Goal: Task Accomplishment & Management: Use online tool/utility

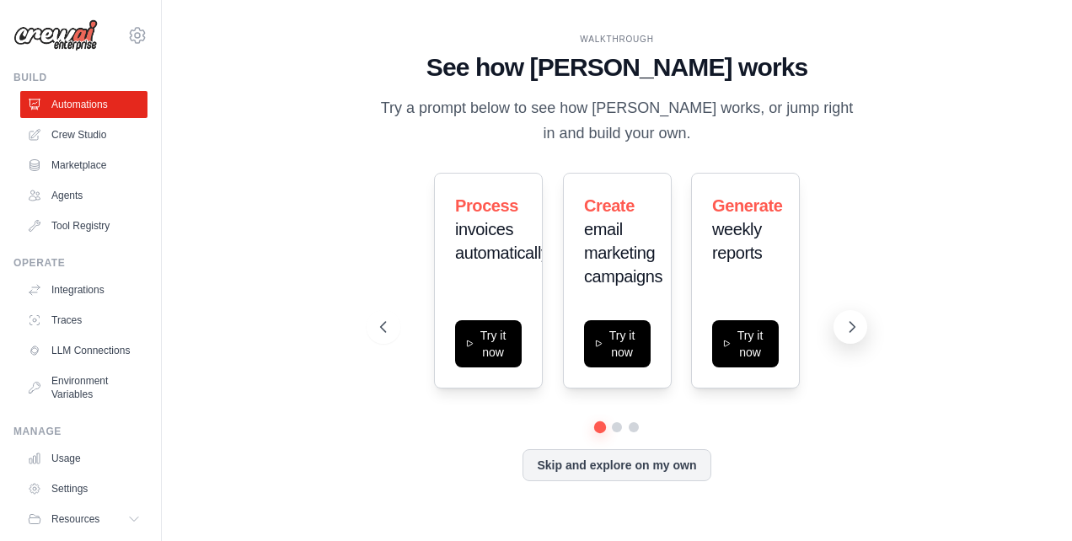
click at [840, 328] on button at bounding box center [851, 327] width 34 height 34
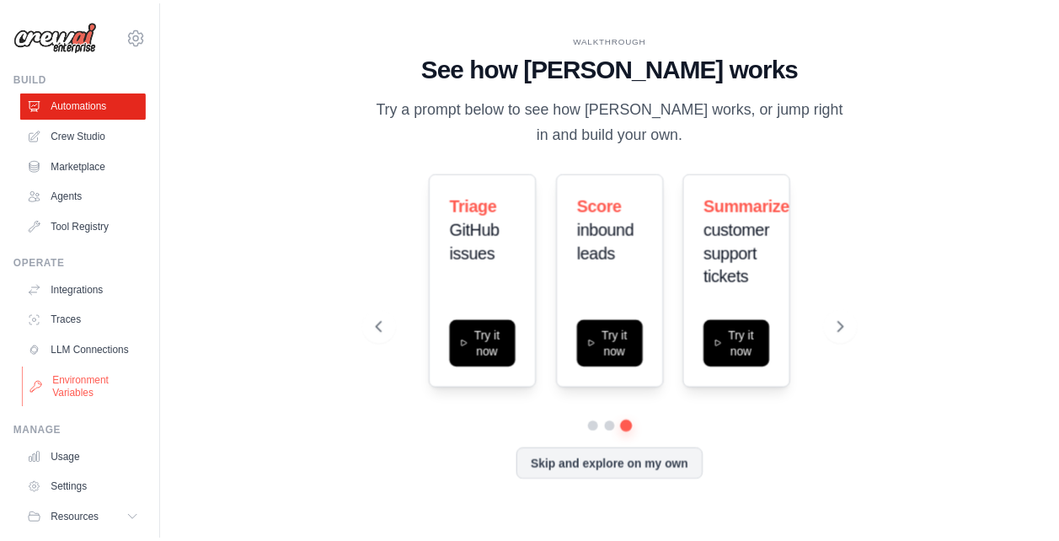
scroll to position [64, 0]
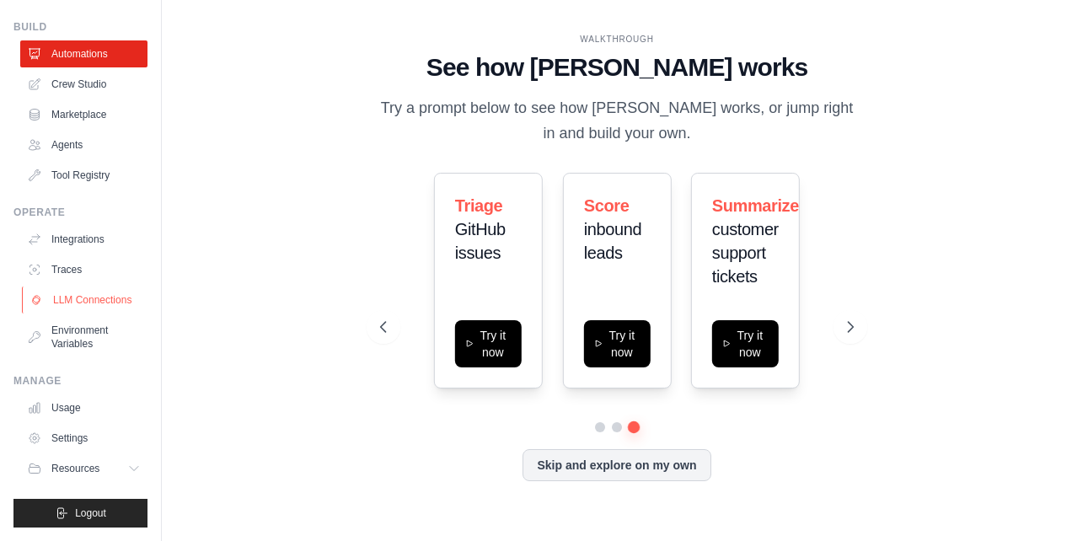
click at [73, 295] on link "LLM Connections" at bounding box center [85, 300] width 127 height 27
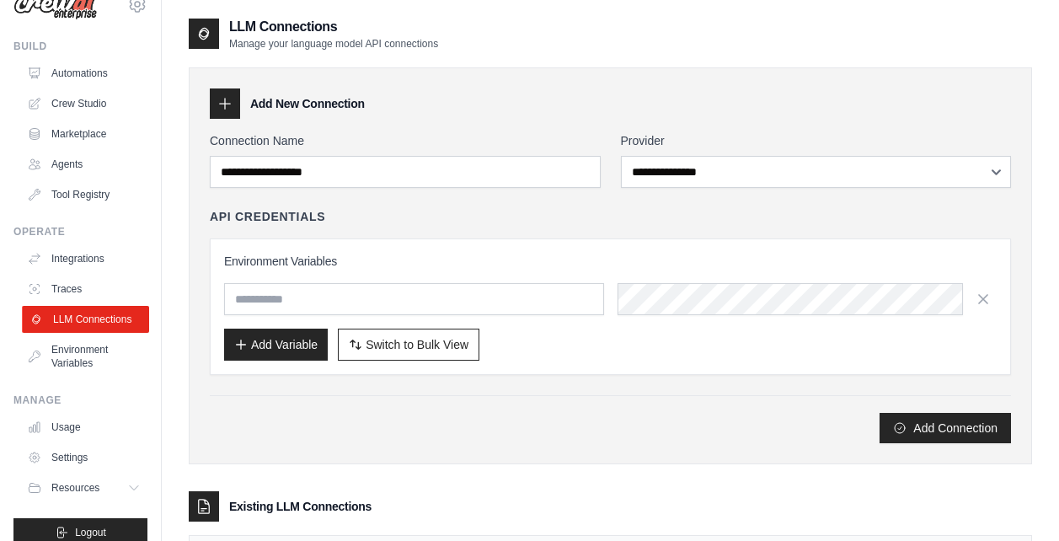
scroll to position [64, 0]
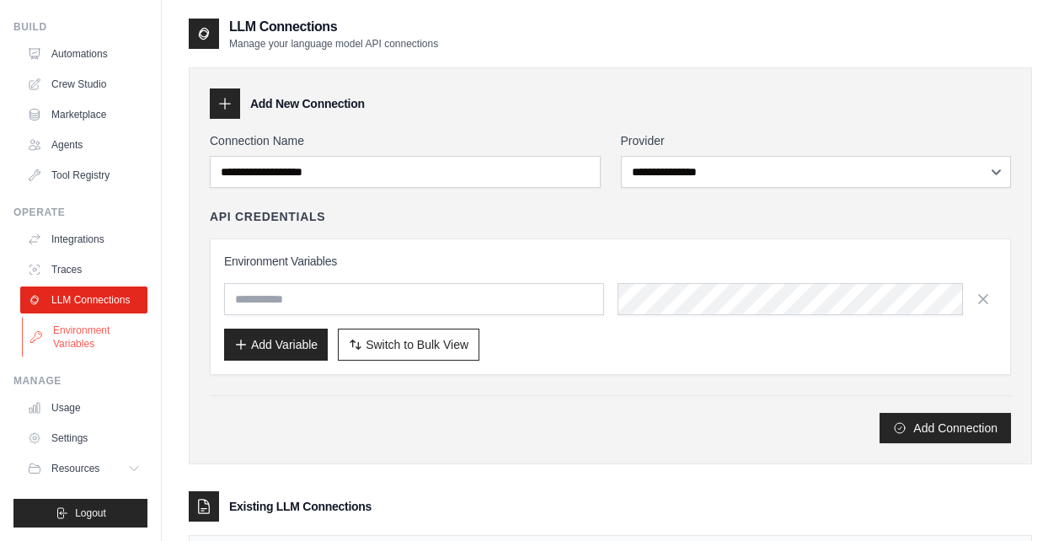
click at [104, 332] on link "Environment Variables" at bounding box center [85, 337] width 127 height 40
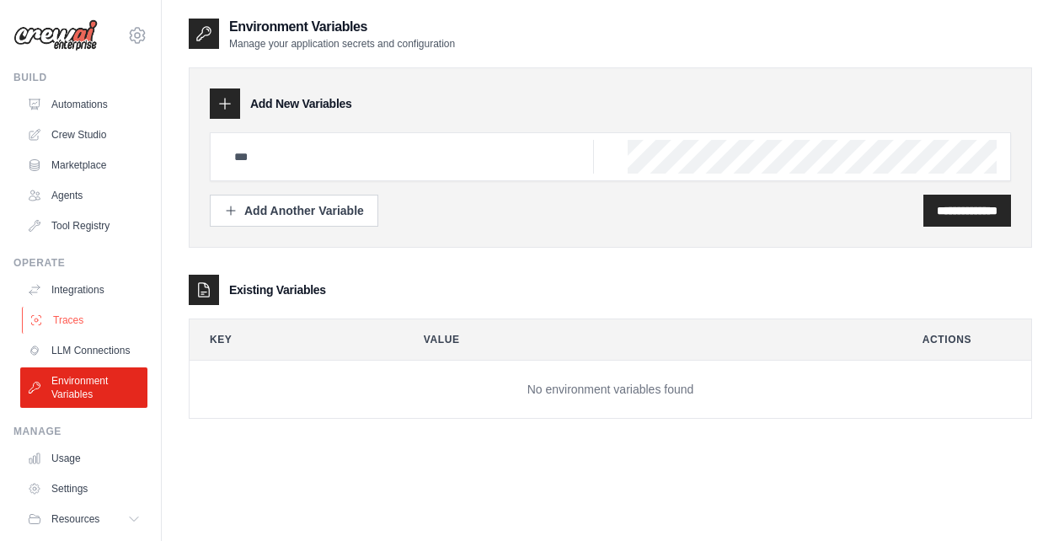
scroll to position [64, 0]
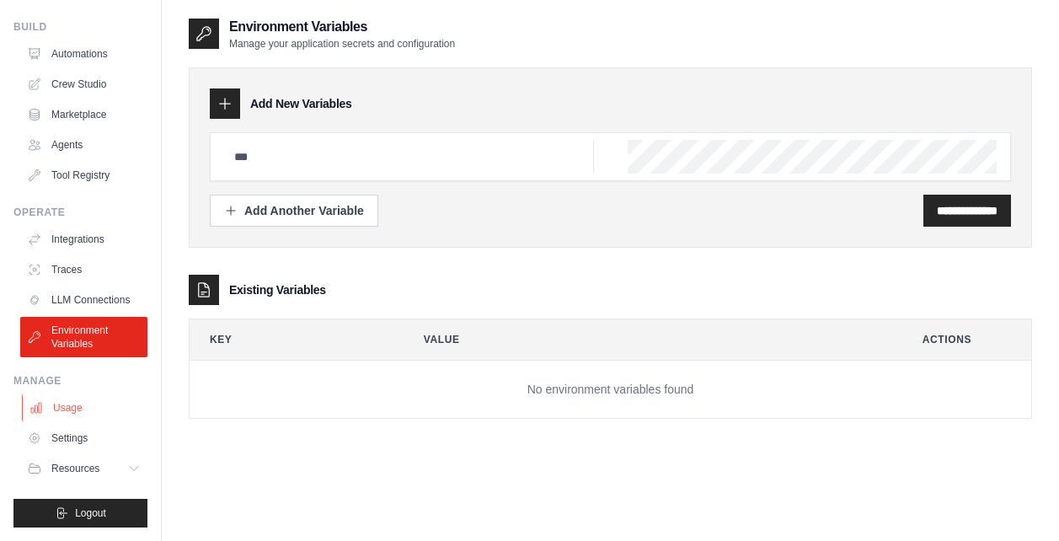
click at [99, 410] on link "Usage" at bounding box center [85, 407] width 127 height 27
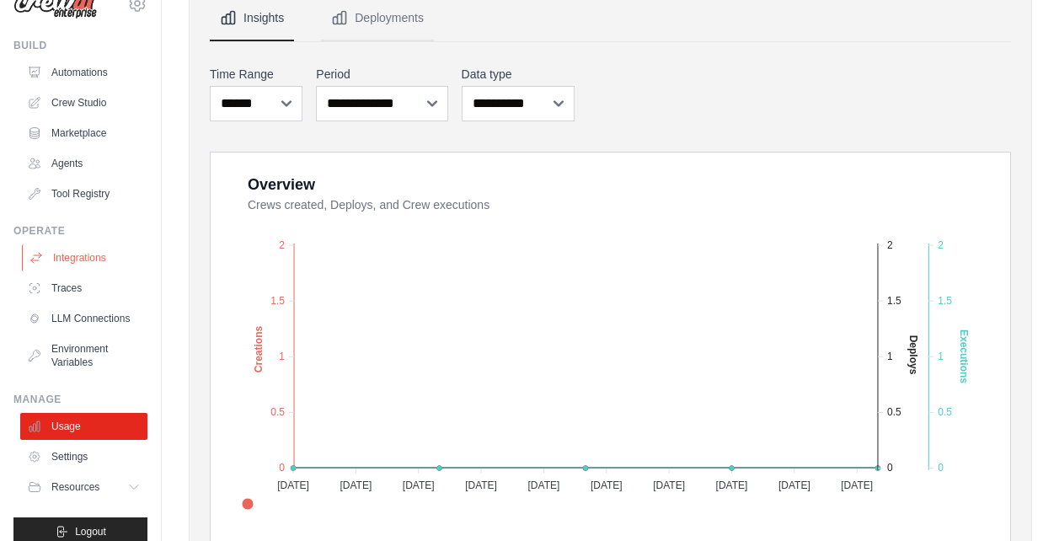
scroll to position [64, 0]
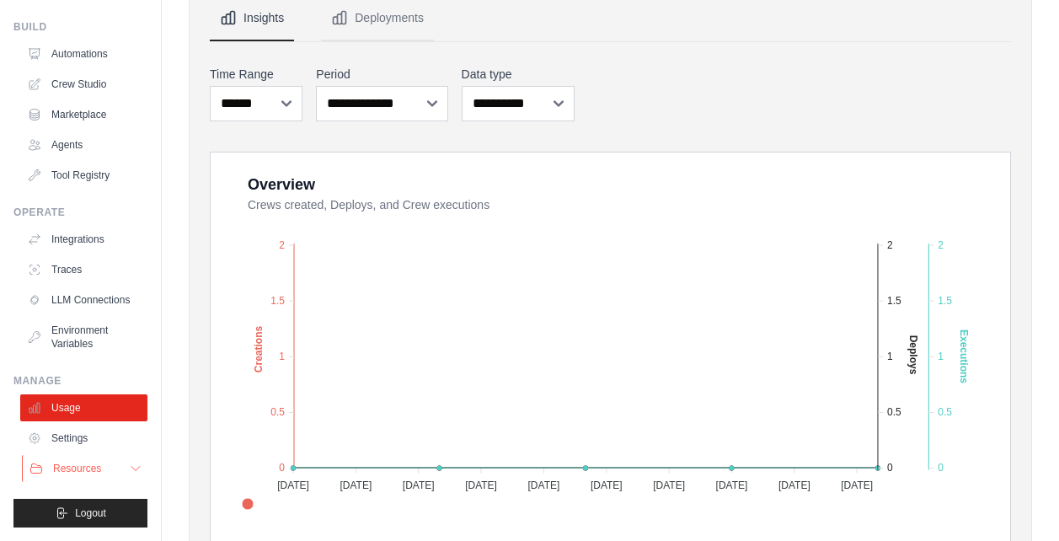
click at [99, 465] on span "Resources" at bounding box center [77, 468] width 48 height 13
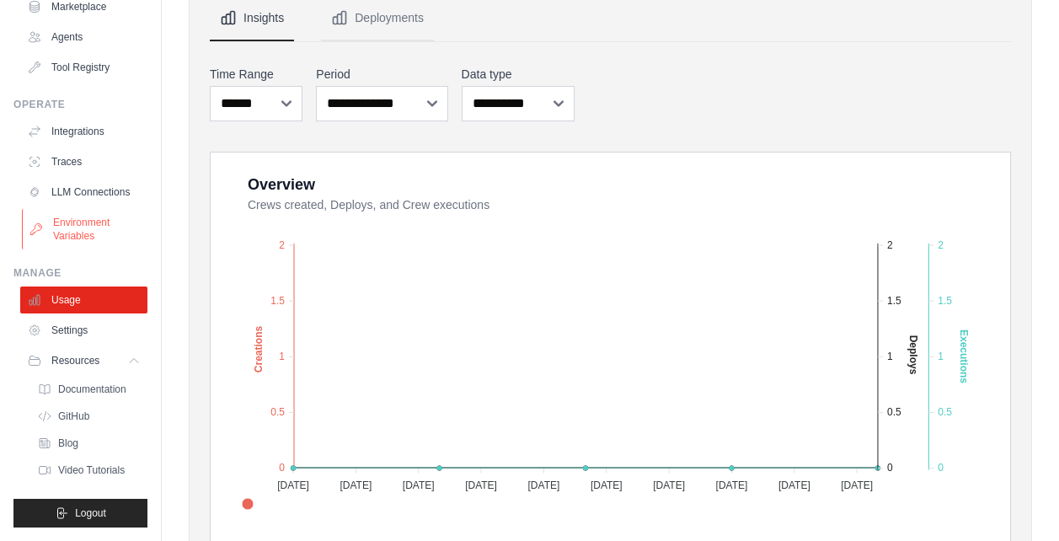
scroll to position [0, 0]
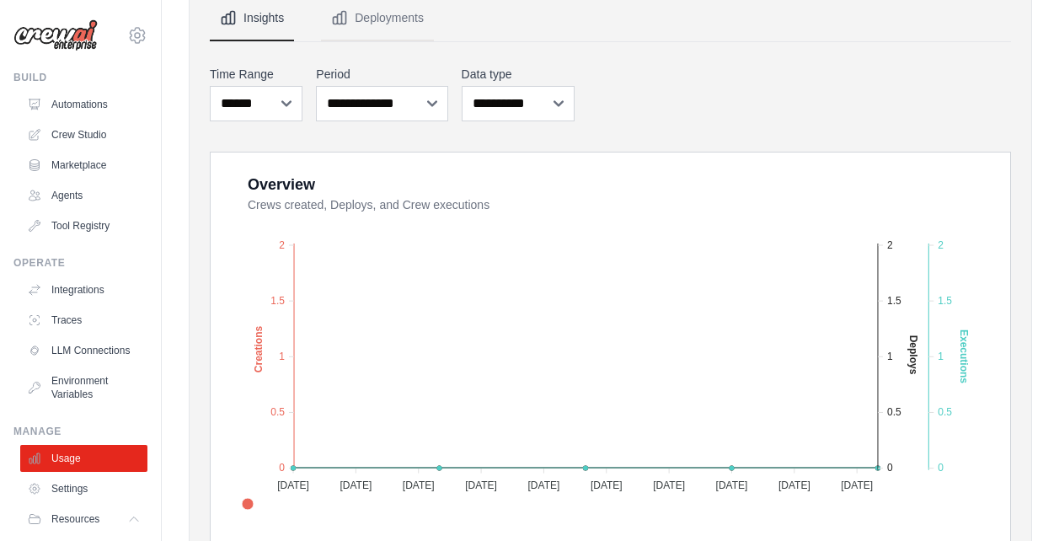
click at [88, 150] on ul "Automations Crew Studio Marketplace Agents Tool Registry" at bounding box center [83, 165] width 127 height 148
click at [91, 140] on link "Crew Studio" at bounding box center [85, 134] width 127 height 27
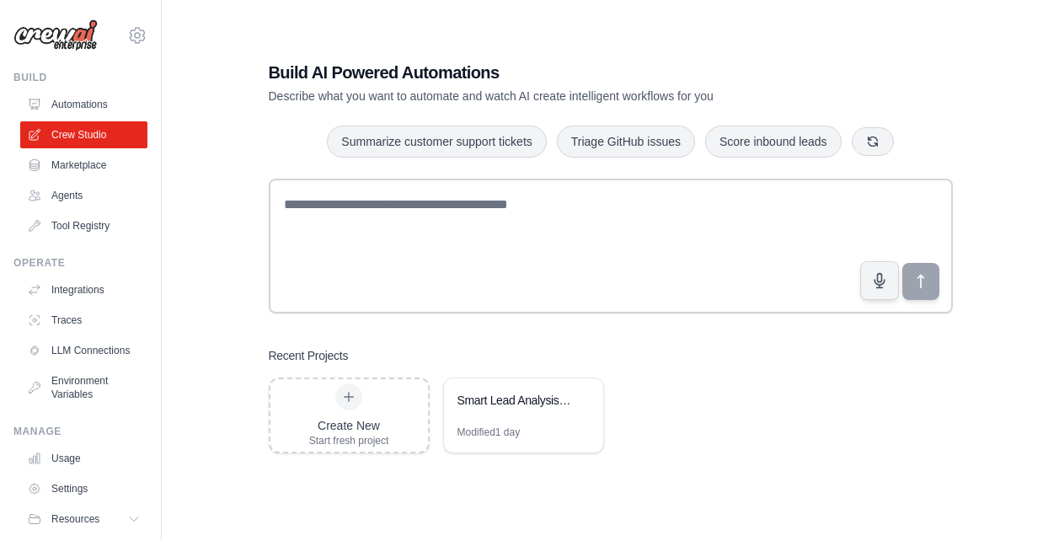
scroll to position [34, 0]
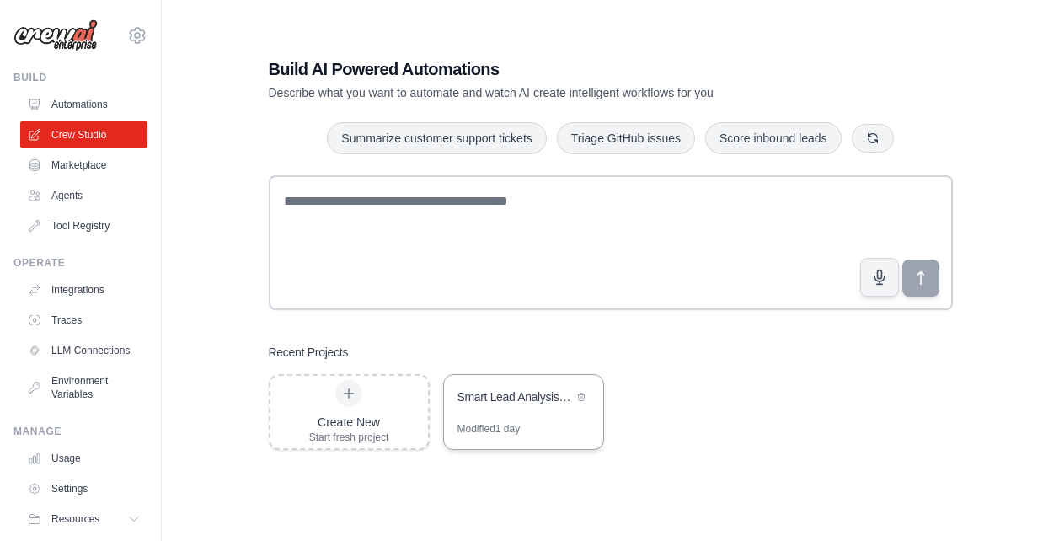
click at [532, 406] on div "Smart Lead Analysis & Routing System" at bounding box center [515, 399] width 115 height 20
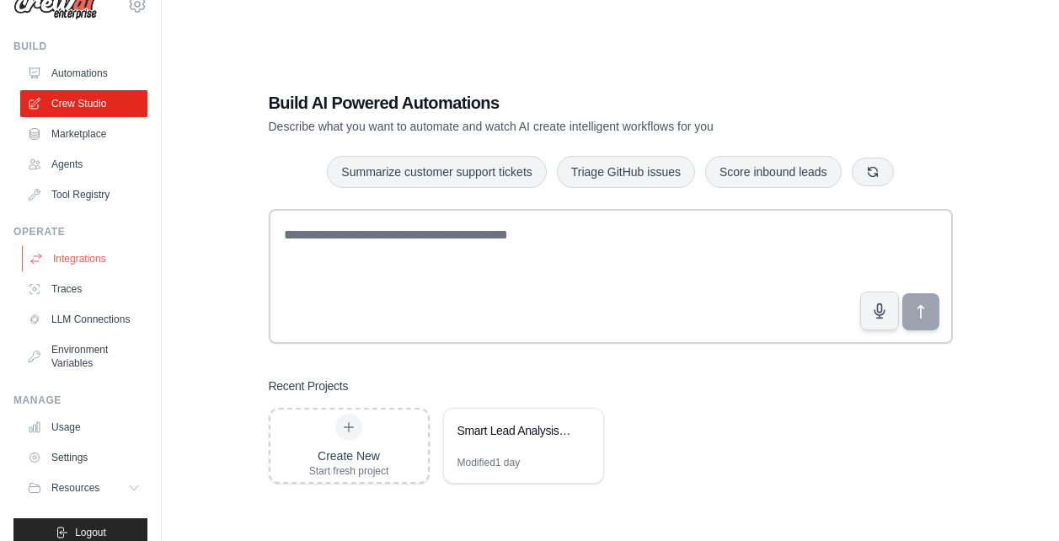
scroll to position [64, 0]
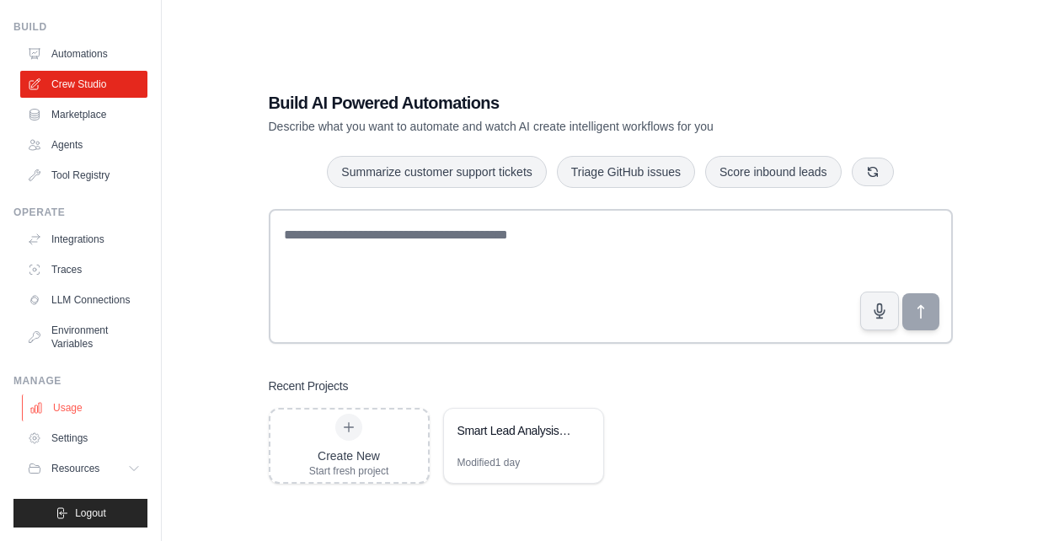
click at [78, 409] on link "Usage" at bounding box center [85, 407] width 127 height 27
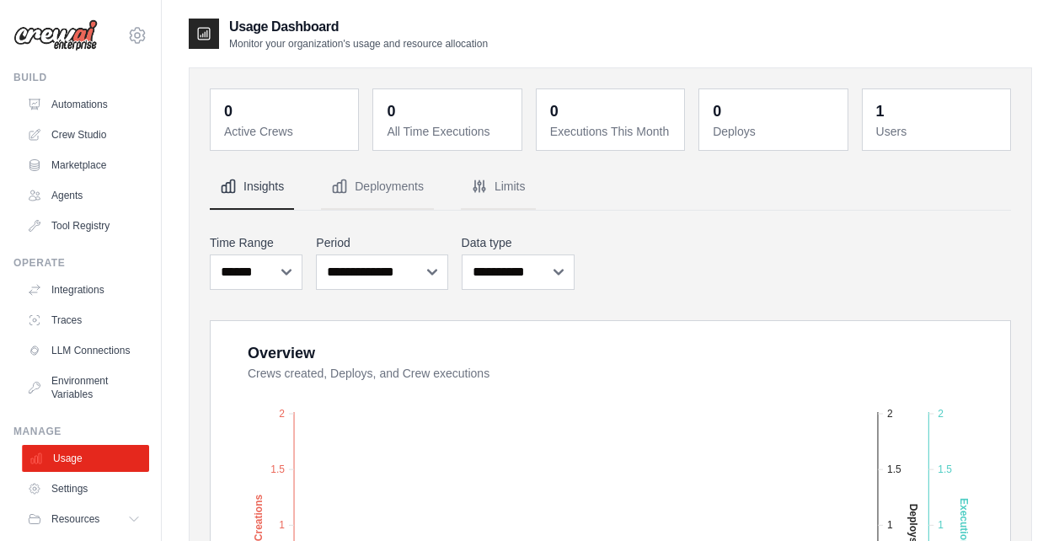
click at [99, 472] on link "Usage" at bounding box center [85, 458] width 127 height 27
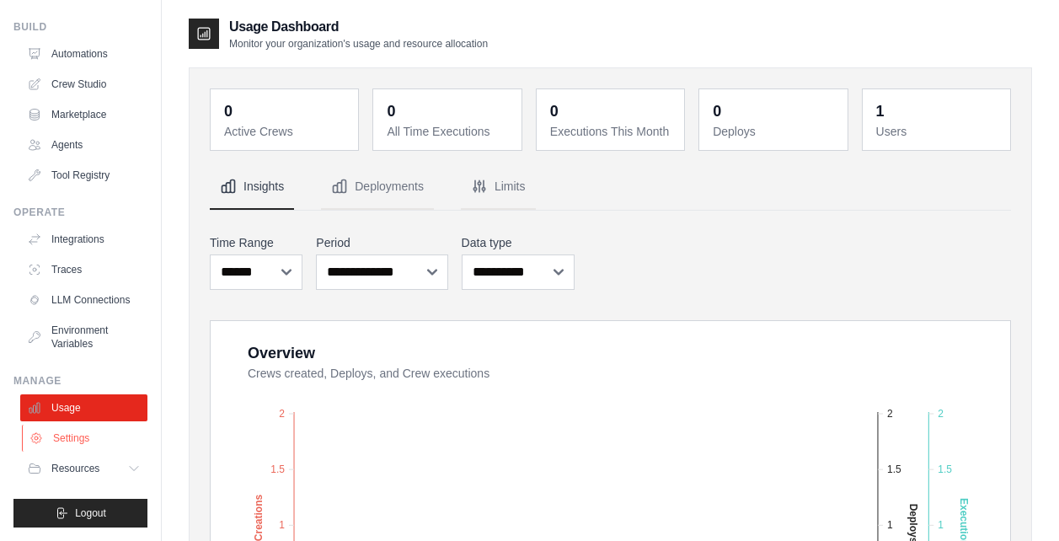
click at [85, 441] on link "Settings" at bounding box center [85, 438] width 127 height 27
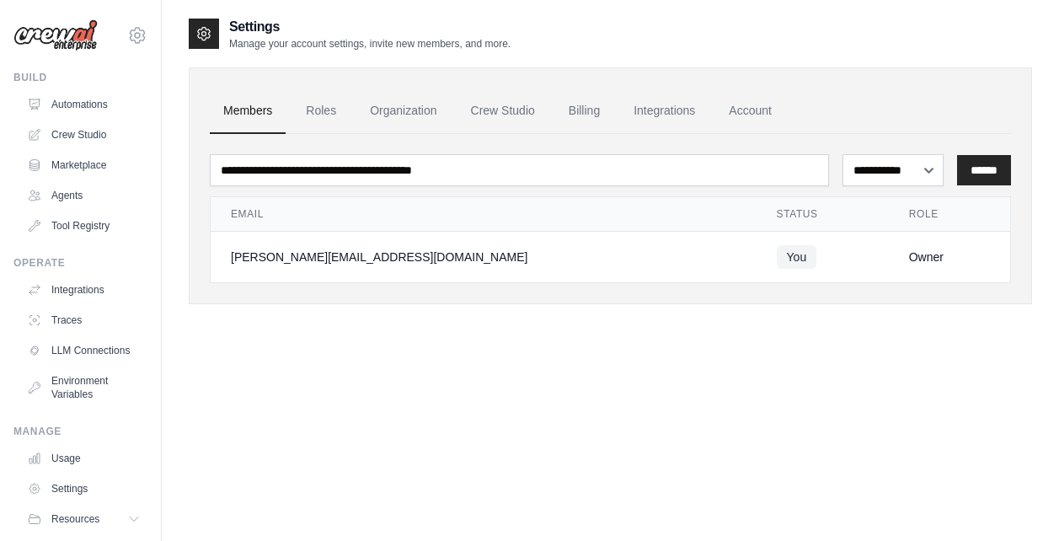
scroll to position [64, 0]
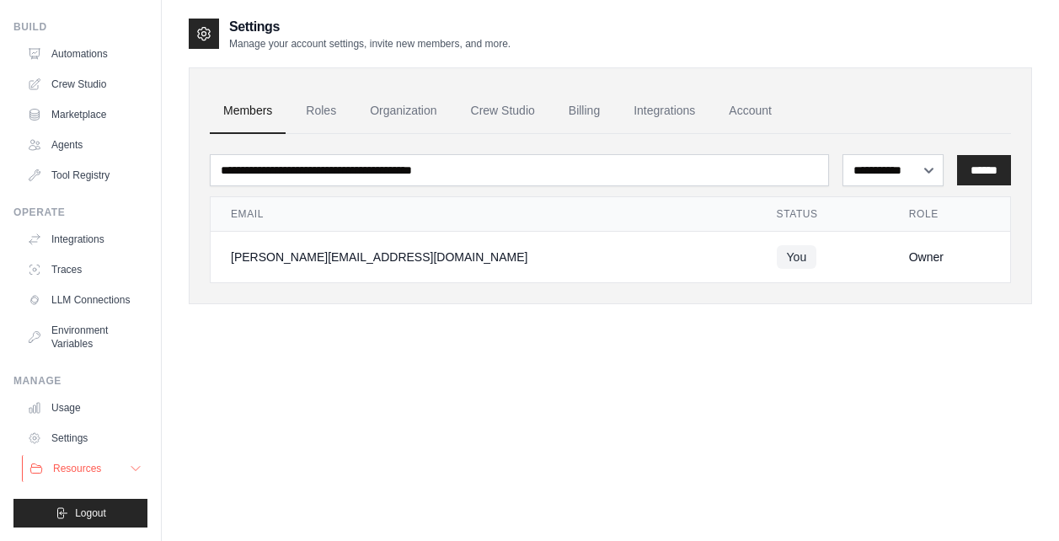
click at [88, 468] on span "Resources" at bounding box center [77, 468] width 48 height 13
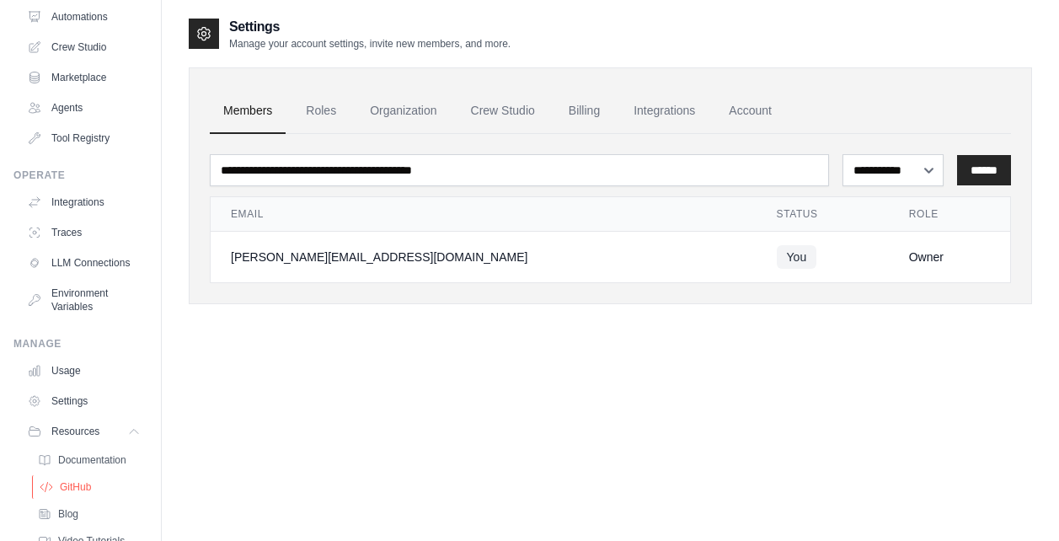
scroll to position [0, 0]
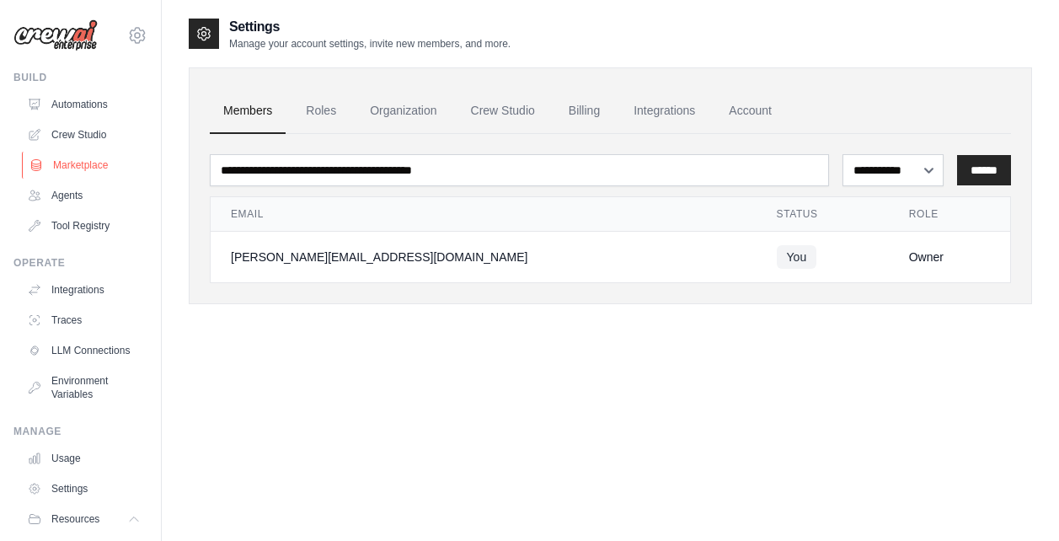
click at [62, 174] on link "Marketplace" at bounding box center [85, 165] width 127 height 27
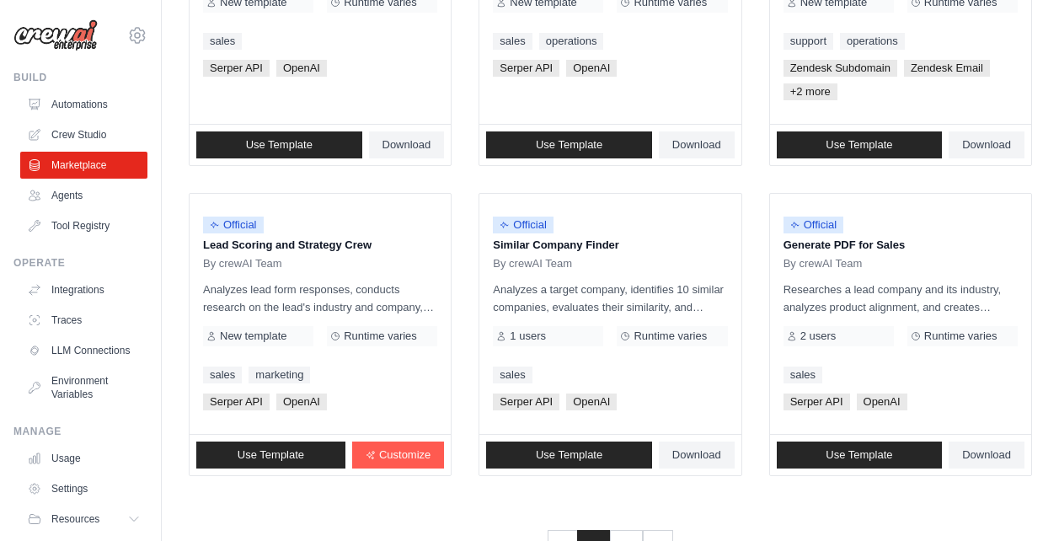
scroll to position [1068, 0]
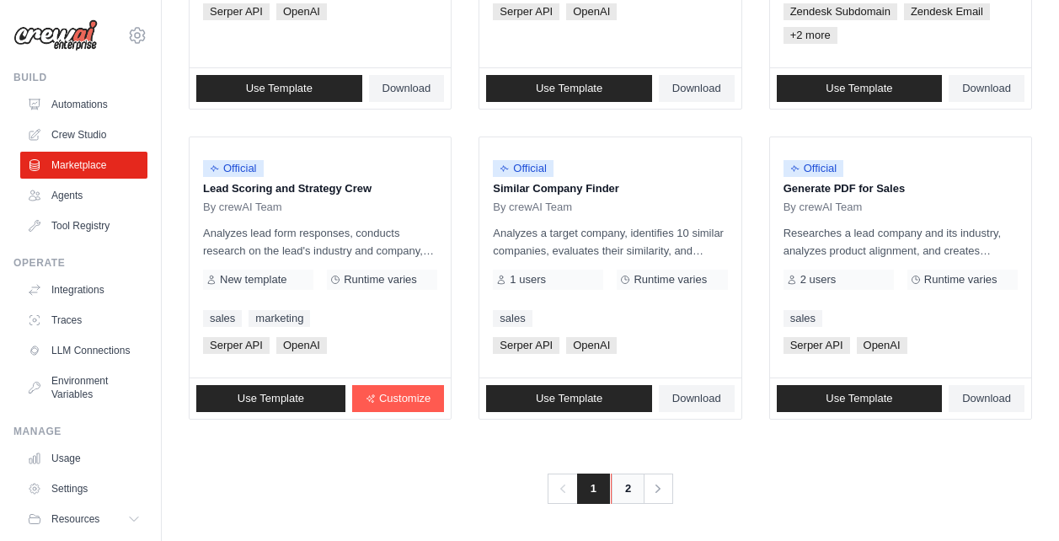
click at [630, 493] on link "2" at bounding box center [628, 489] width 34 height 30
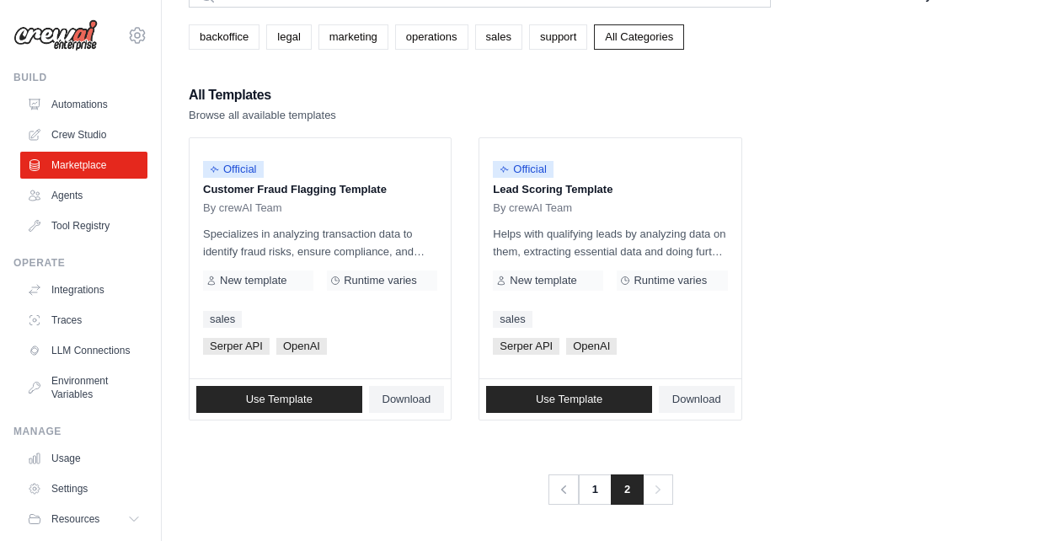
scroll to position [90, 0]
click at [596, 488] on link "1" at bounding box center [597, 490] width 34 height 30
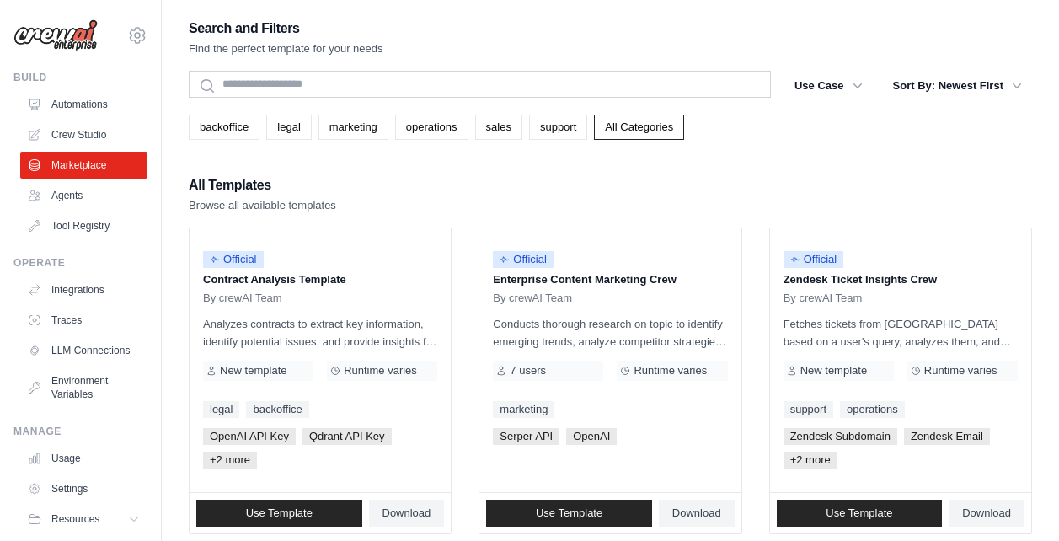
click at [79, 239] on ul "Build Automations Crew Studio Marketplace Agents" at bounding box center [80, 324] width 134 height 507
click at [81, 237] on link "Tool Registry" at bounding box center [85, 225] width 127 height 27
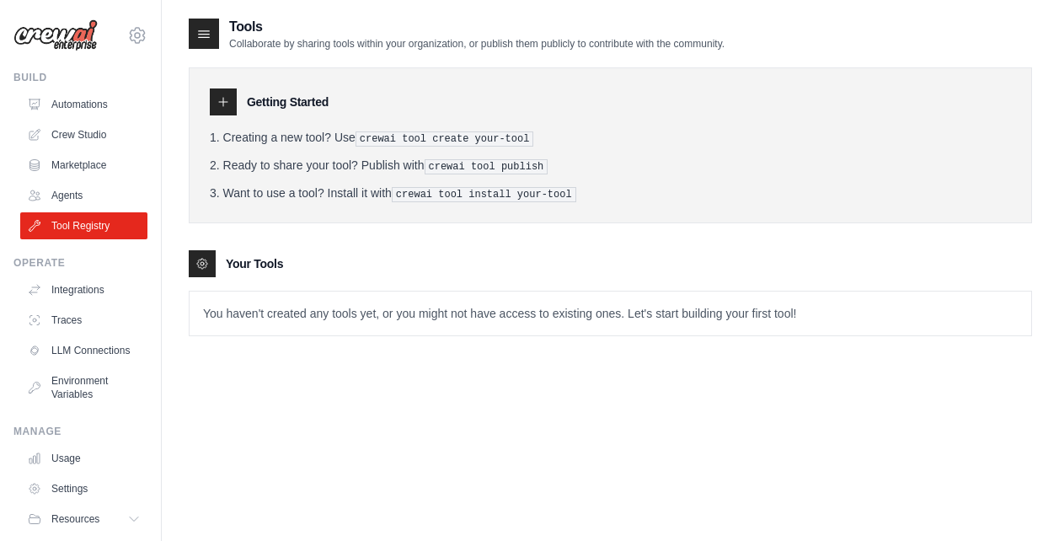
click at [201, 29] on icon at bounding box center [204, 33] width 17 height 17
click at [110, 102] on link "Automations" at bounding box center [85, 104] width 127 height 27
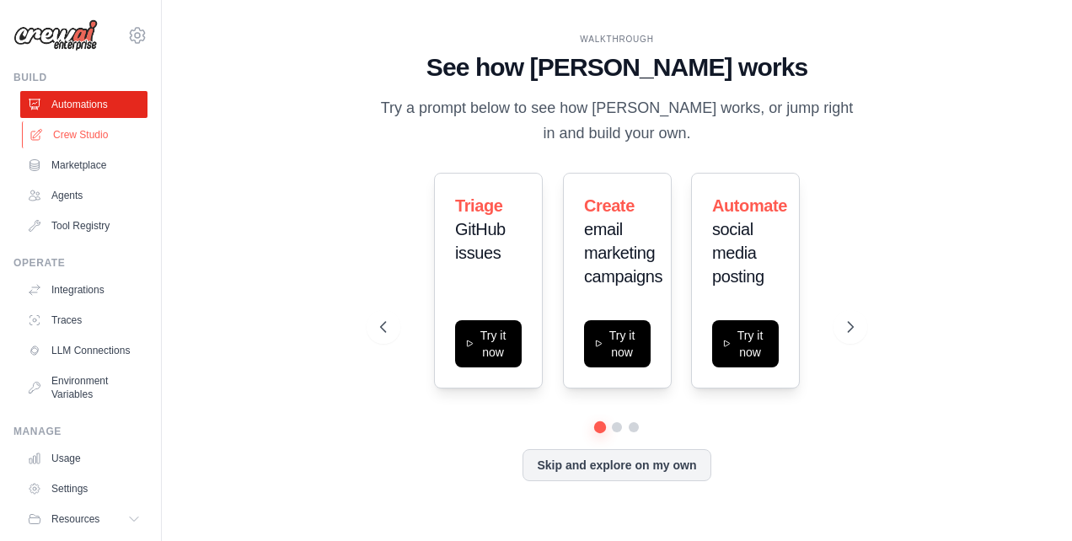
click at [85, 138] on link "Crew Studio" at bounding box center [85, 134] width 127 height 27
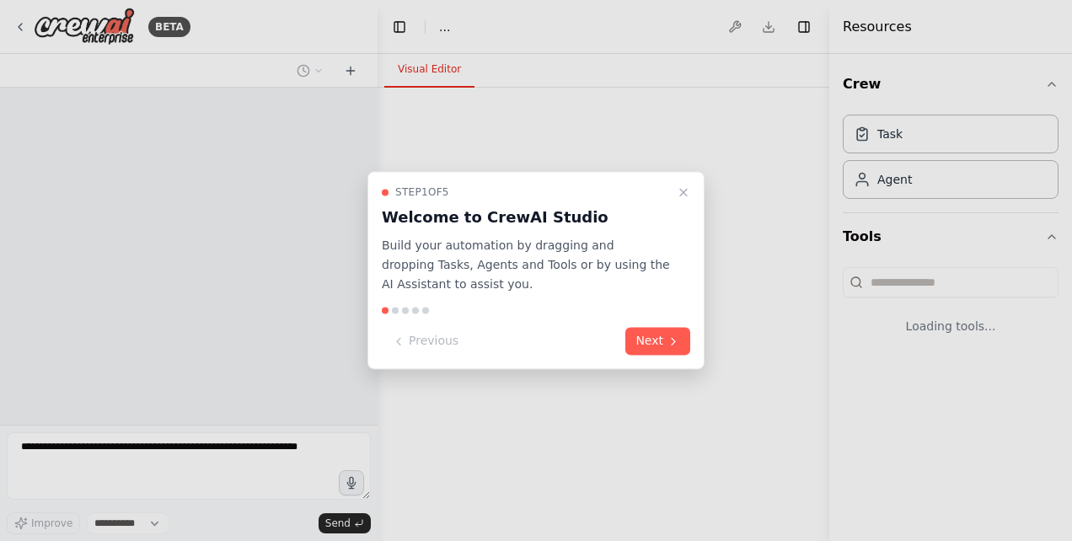
select select "****"
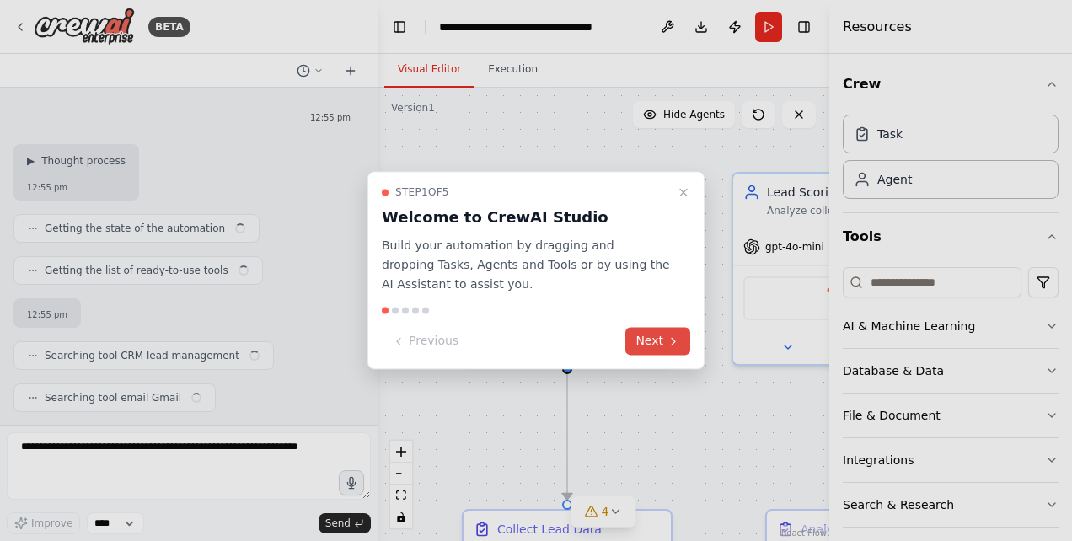
scroll to position [1703, 0]
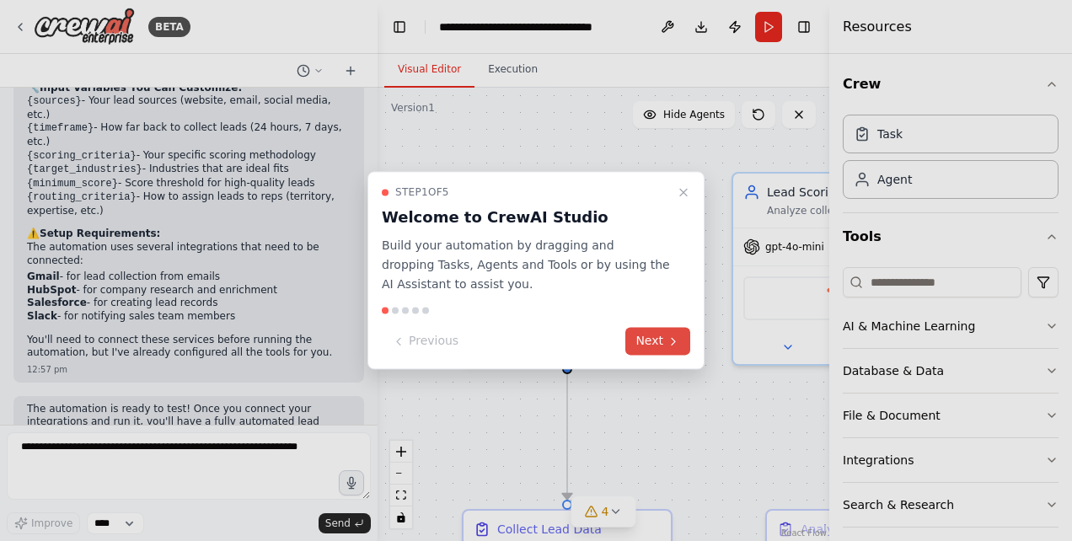
click at [659, 339] on button "Next" at bounding box center [657, 342] width 65 height 28
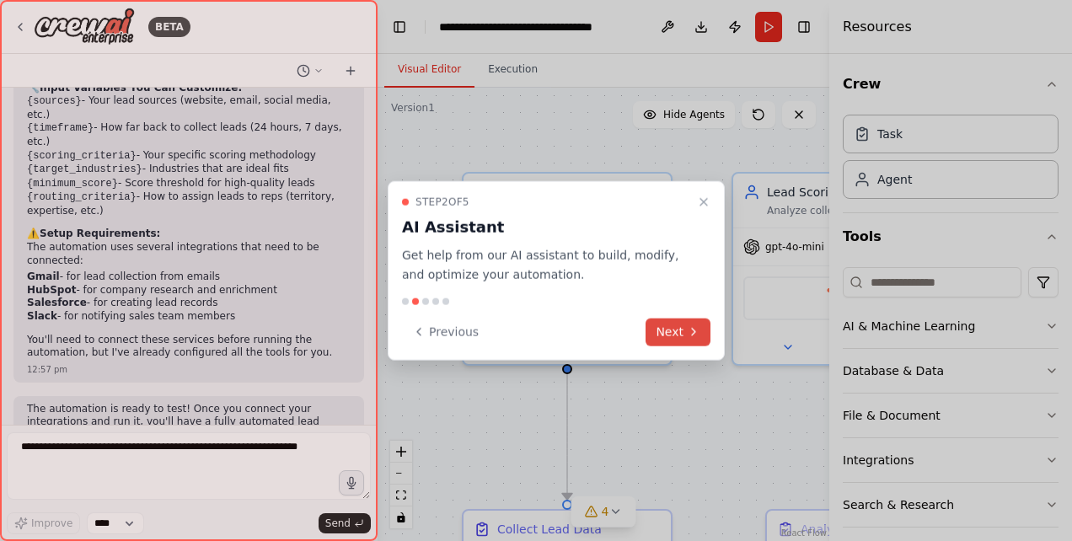
click at [659, 339] on button "Next" at bounding box center [678, 332] width 65 height 28
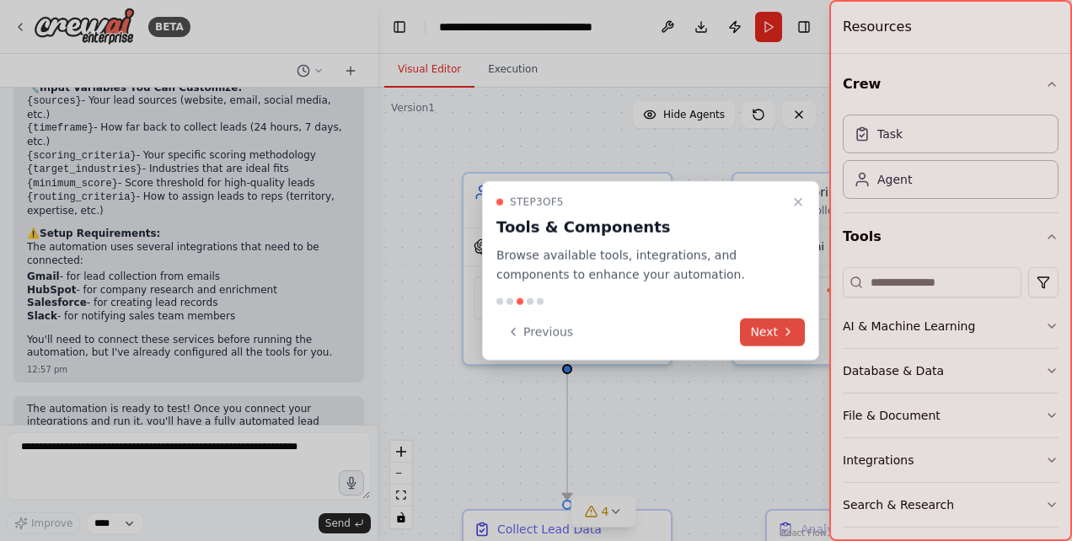
click at [768, 331] on button "Next" at bounding box center [772, 332] width 65 height 28
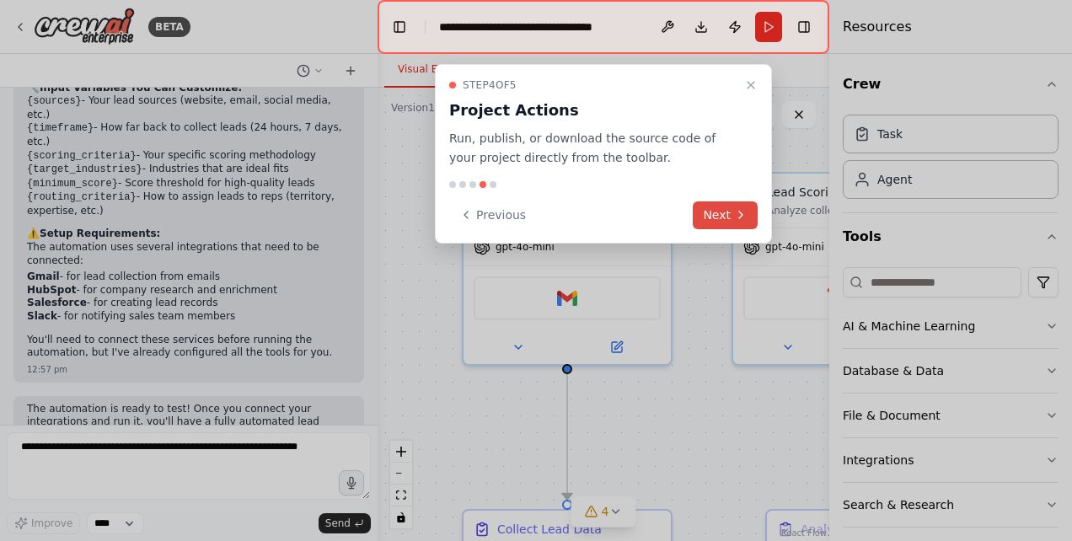
click at [695, 203] on button "Next" at bounding box center [725, 215] width 65 height 28
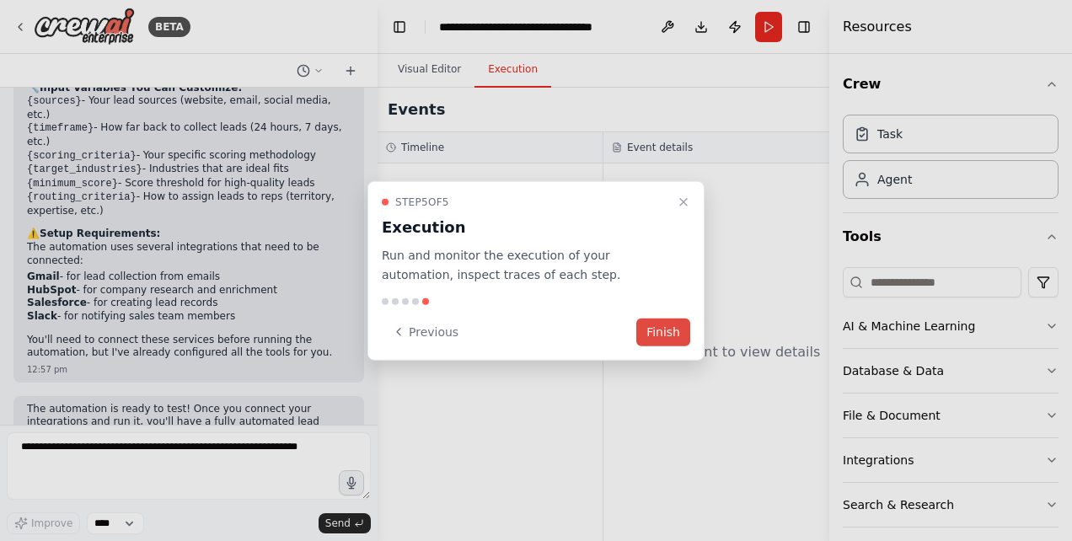
click at [667, 331] on button "Finish" at bounding box center [663, 332] width 54 height 28
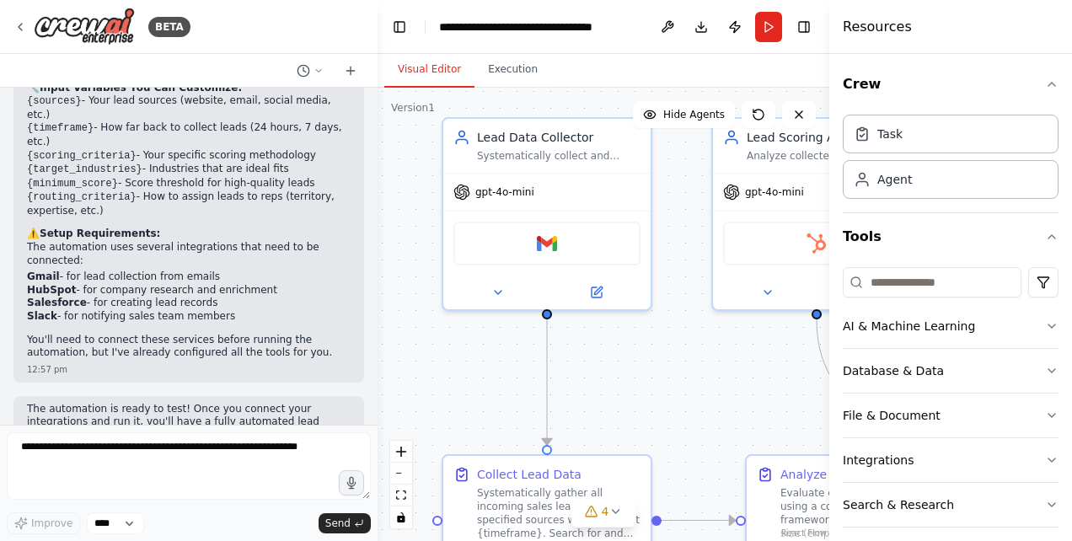
drag, startPoint x: 707, startPoint y: 265, endPoint x: 687, endPoint y: 210, distance: 58.4
click at [687, 210] on div ".deletable-edge-delete-btn { width: 20px; height: 20px; border: 0px solid #ffff…" at bounding box center [604, 314] width 452 height 453
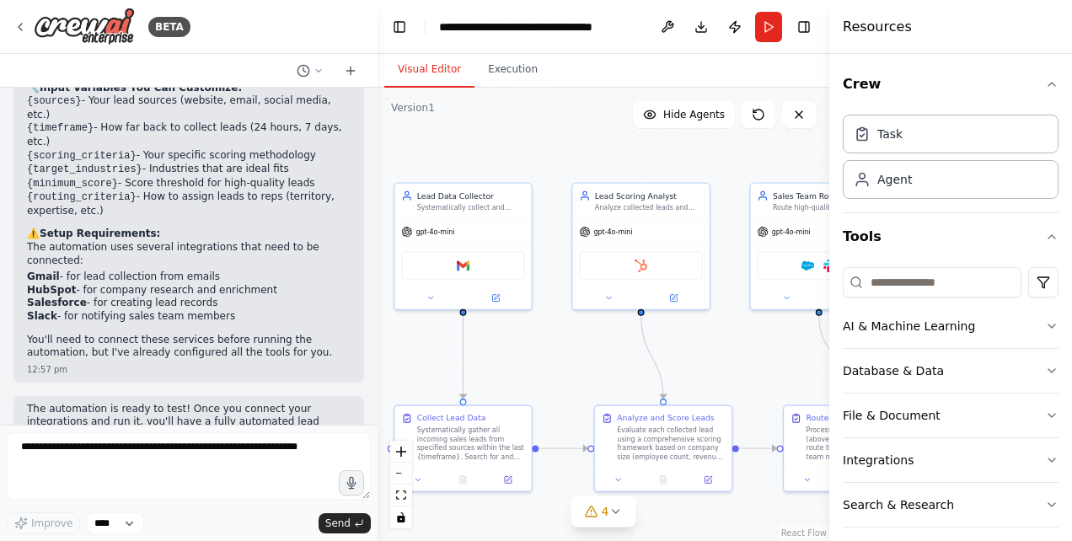
drag, startPoint x: 690, startPoint y: 351, endPoint x: 528, endPoint y: 406, distance: 170.8
click at [528, 406] on div ".deletable-edge-delete-btn { width: 20px; height: 20px; border: 0px solid #ffff…" at bounding box center [604, 314] width 452 height 453
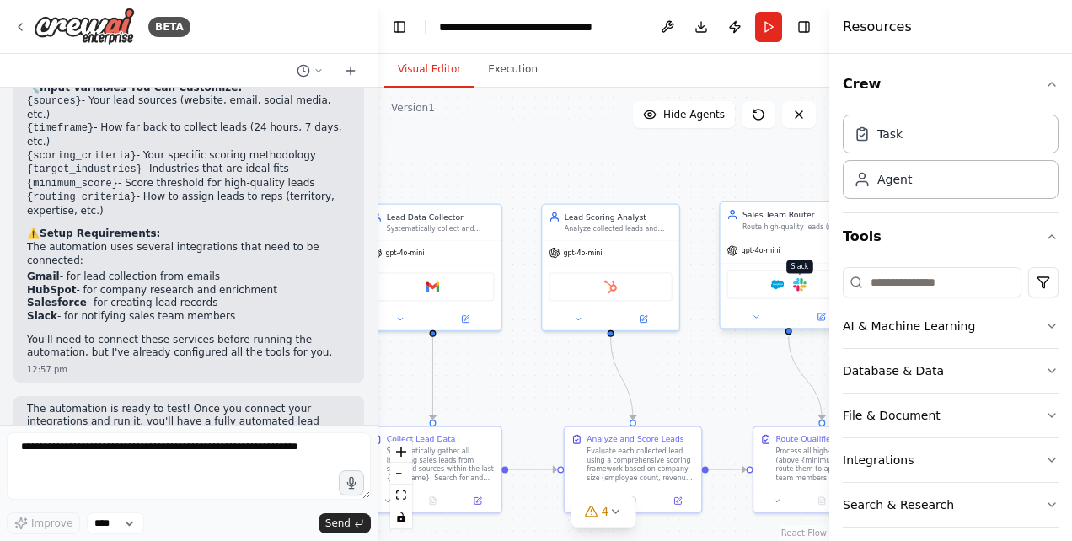
click at [801, 287] on img at bounding box center [799, 284] width 13 height 13
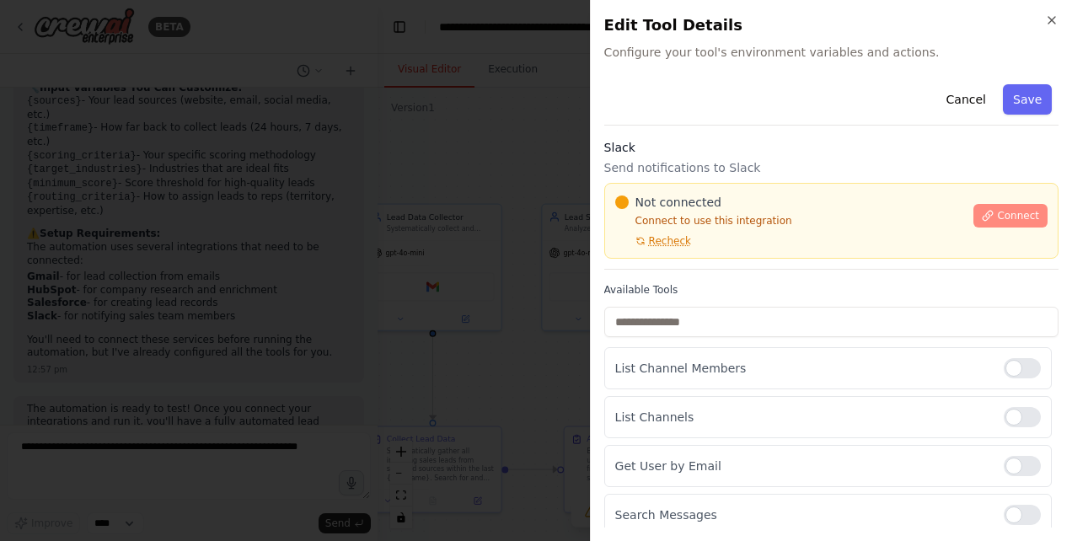
click at [999, 212] on span "Connect" at bounding box center [1018, 215] width 42 height 13
click at [1046, 27] on h2 "Edit Tool Details" at bounding box center [831, 25] width 454 height 24
click at [1051, 16] on icon "button" at bounding box center [1051, 19] width 13 height 13
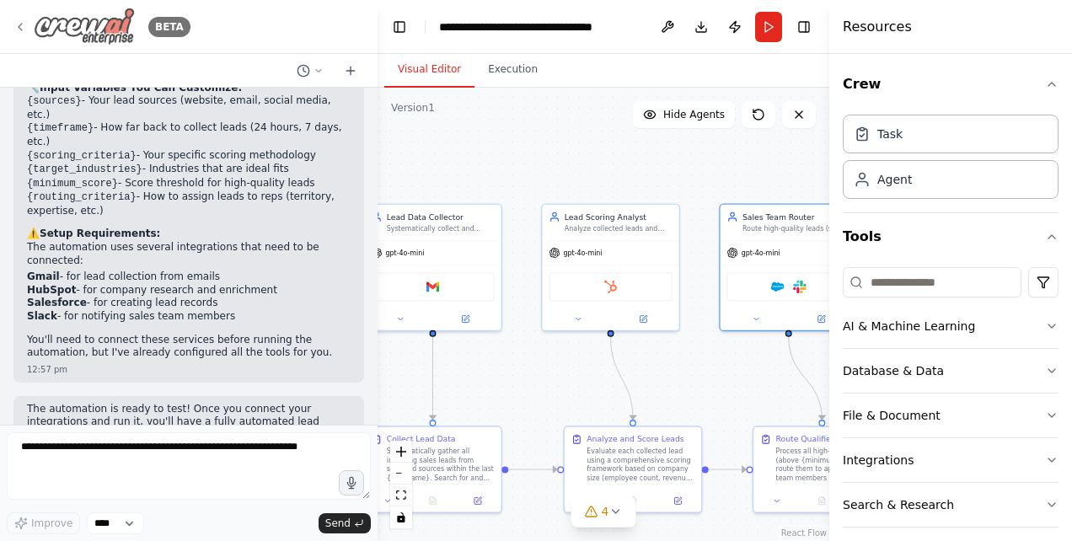
click at [28, 23] on div "BETA" at bounding box center [101, 27] width 177 height 38
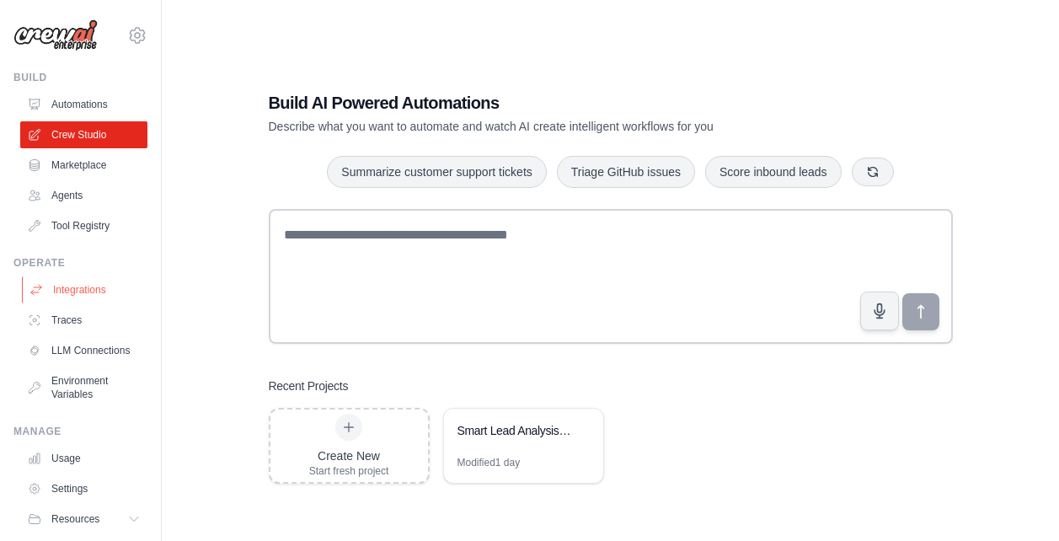
click at [79, 292] on link "Integrations" at bounding box center [85, 289] width 127 height 27
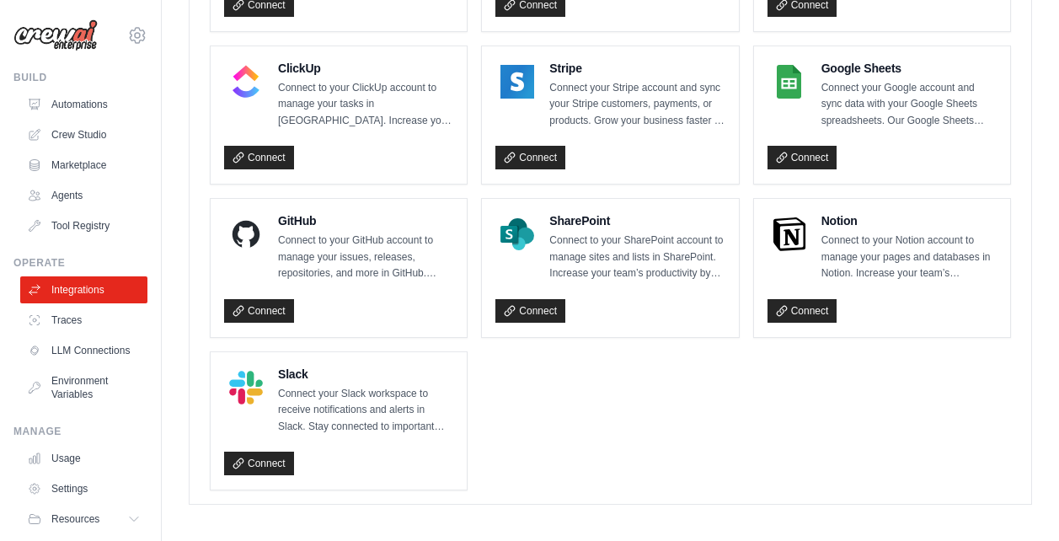
scroll to position [1241, 0]
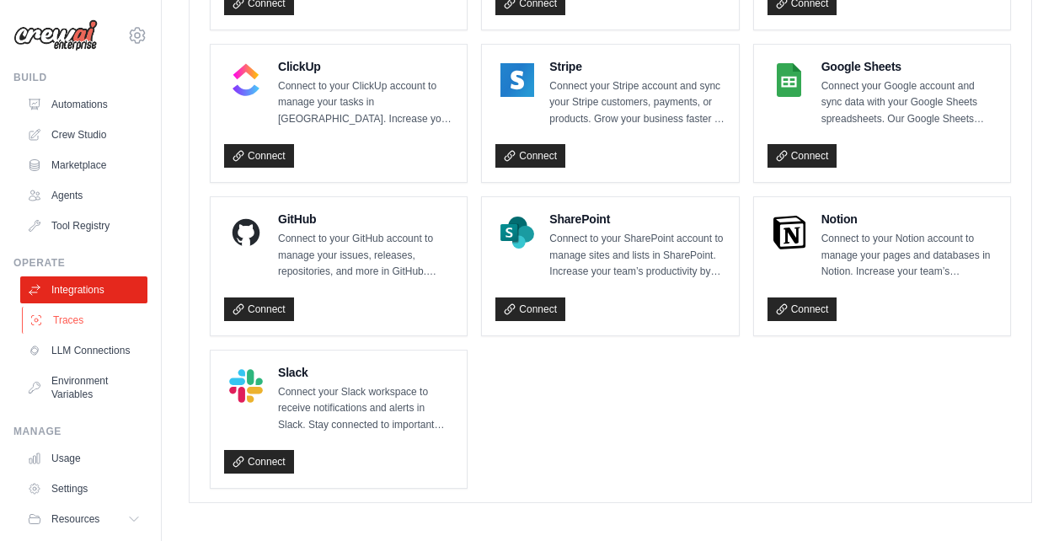
click at [85, 322] on link "Traces" at bounding box center [85, 320] width 127 height 27
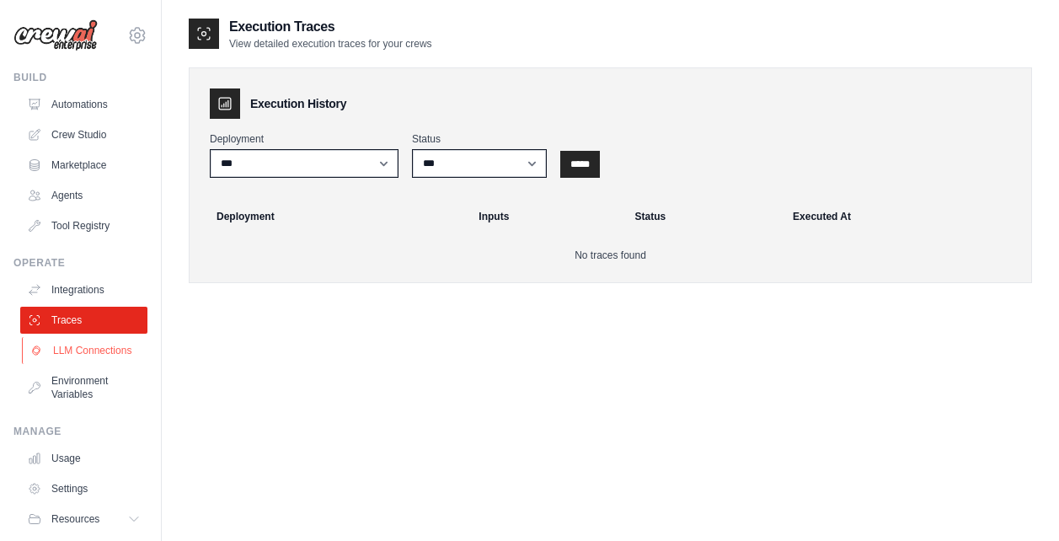
click at [111, 345] on link "LLM Connections" at bounding box center [85, 350] width 127 height 27
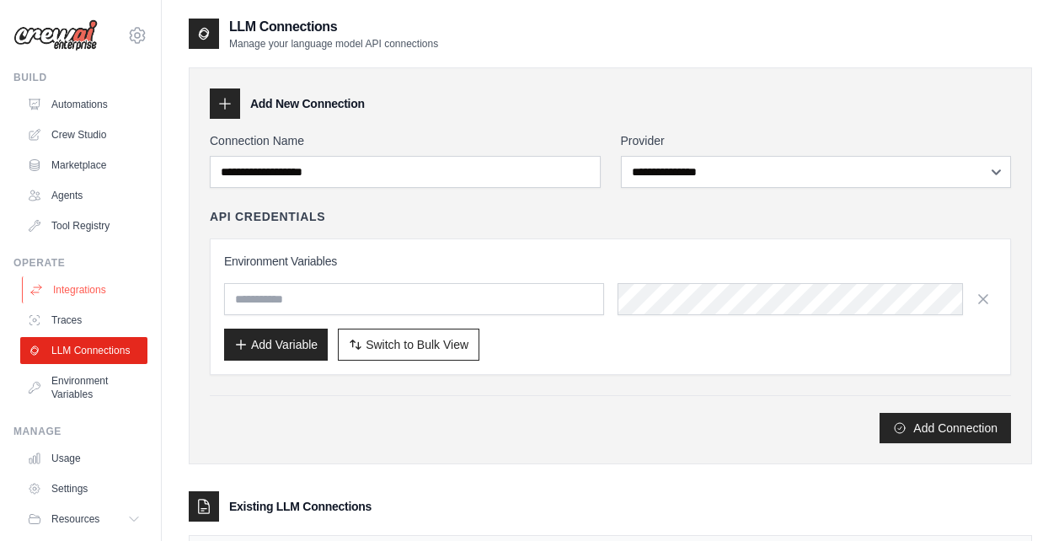
click at [98, 297] on link "Integrations" at bounding box center [85, 289] width 127 height 27
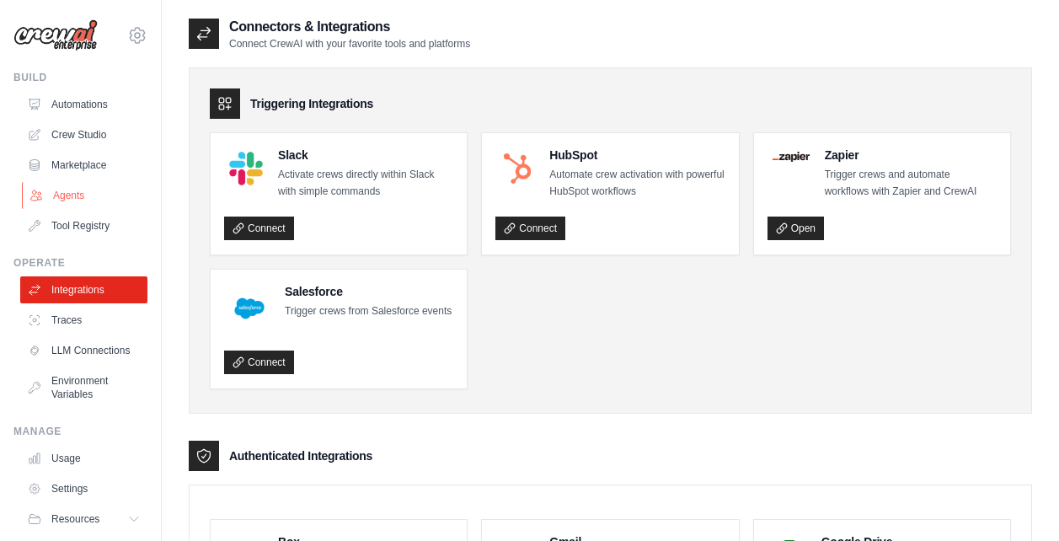
click at [82, 186] on link "Agents" at bounding box center [85, 195] width 127 height 27
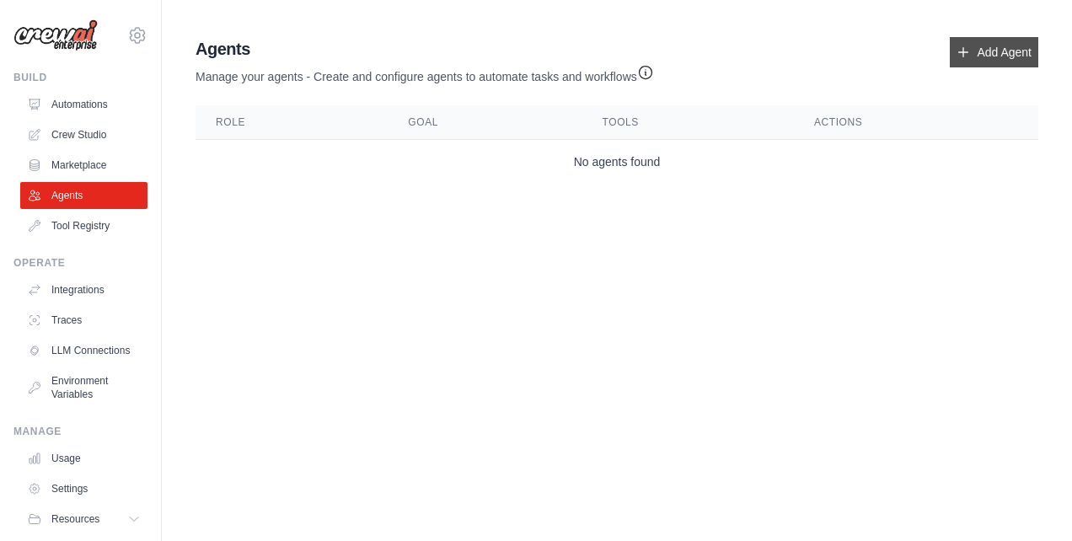
click at [1008, 51] on link "Add Agent" at bounding box center [994, 52] width 88 height 30
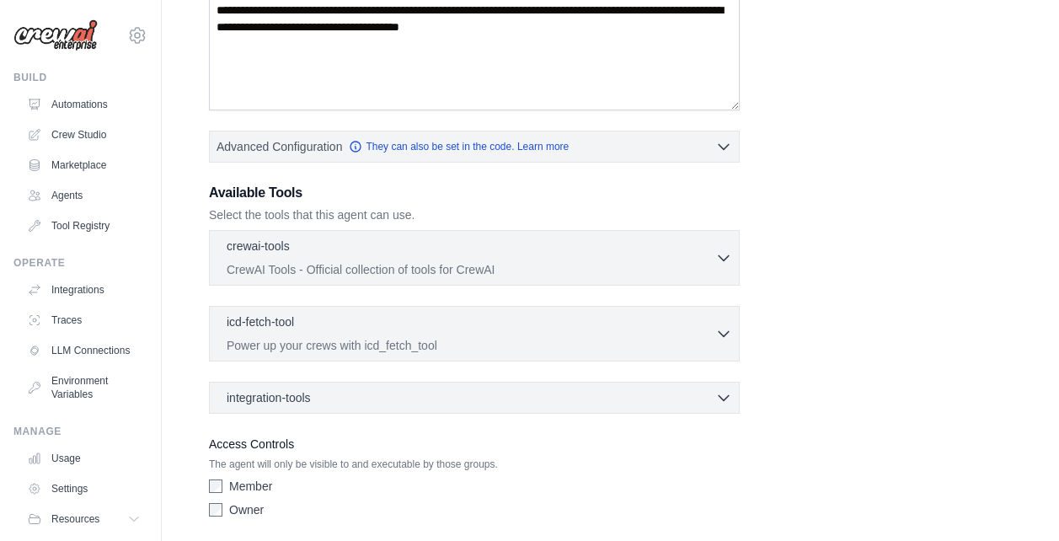
scroll to position [337, 0]
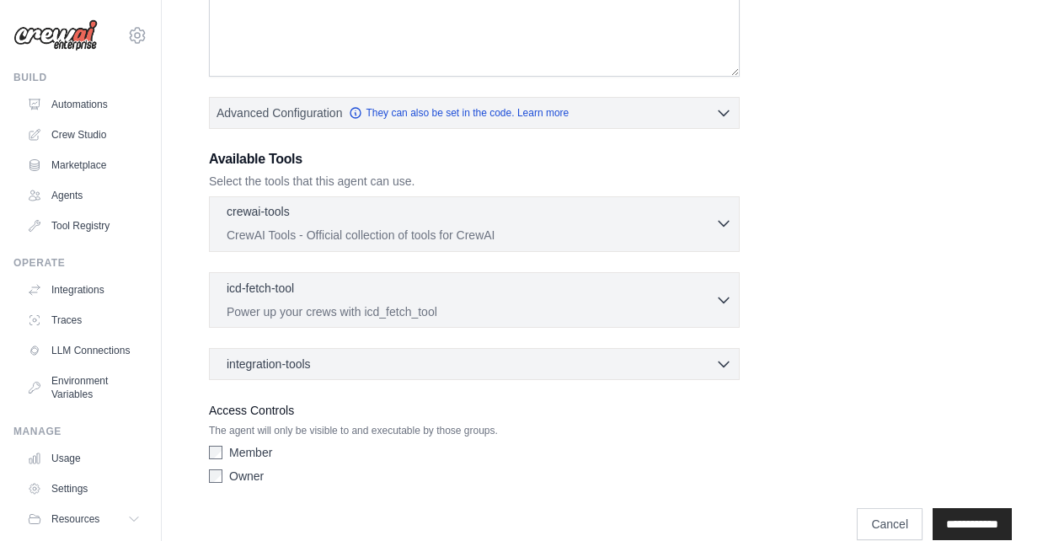
click at [716, 224] on icon "button" at bounding box center [724, 223] width 17 height 17
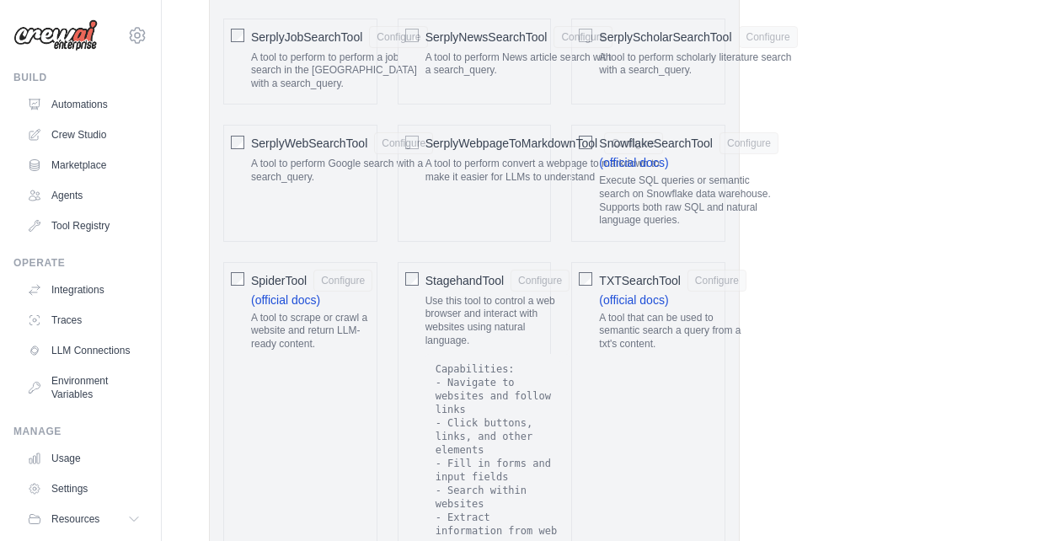
scroll to position [2866, 0]
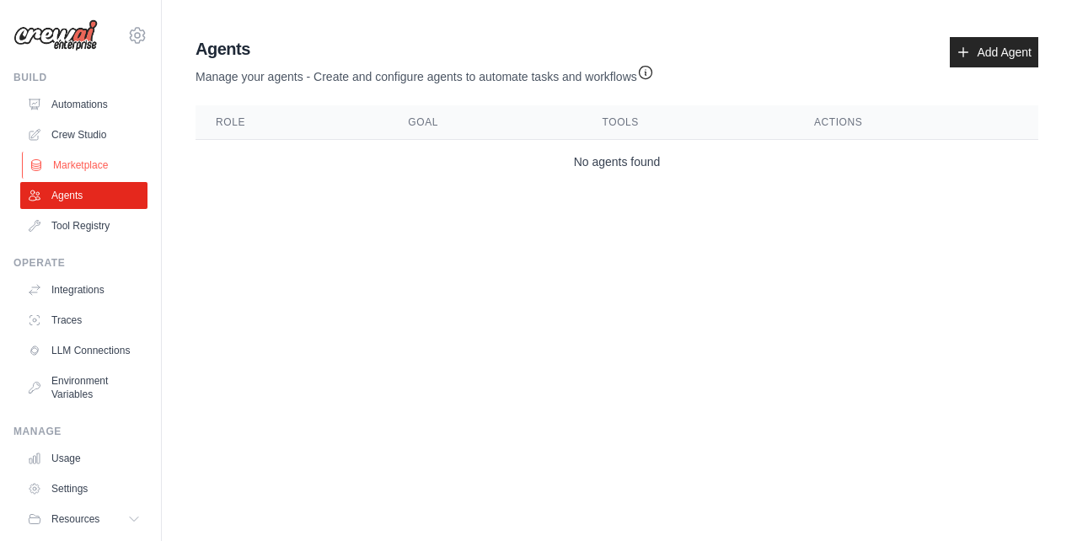
click at [79, 168] on link "Marketplace" at bounding box center [85, 165] width 127 height 27
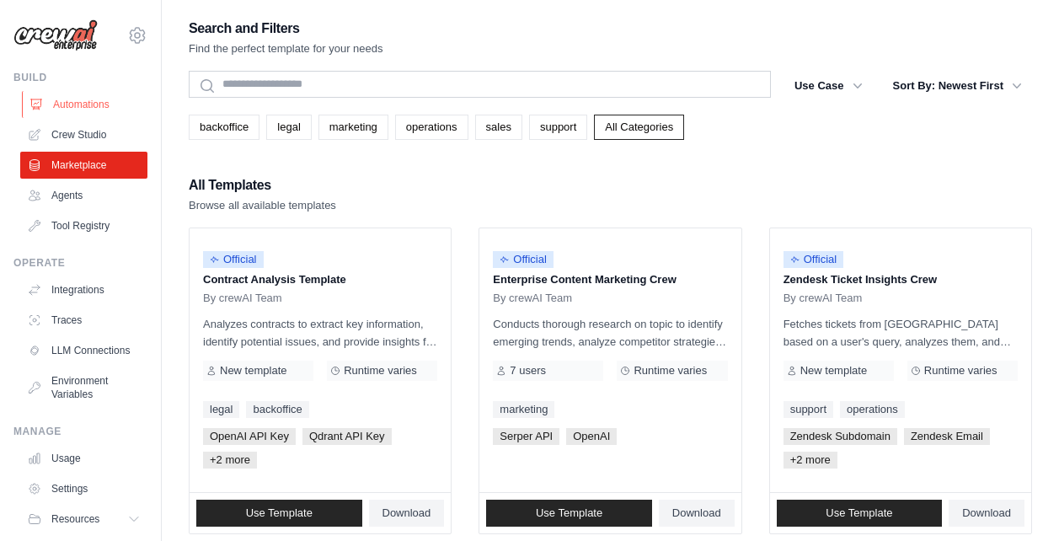
click at [85, 110] on link "Automations" at bounding box center [85, 104] width 127 height 27
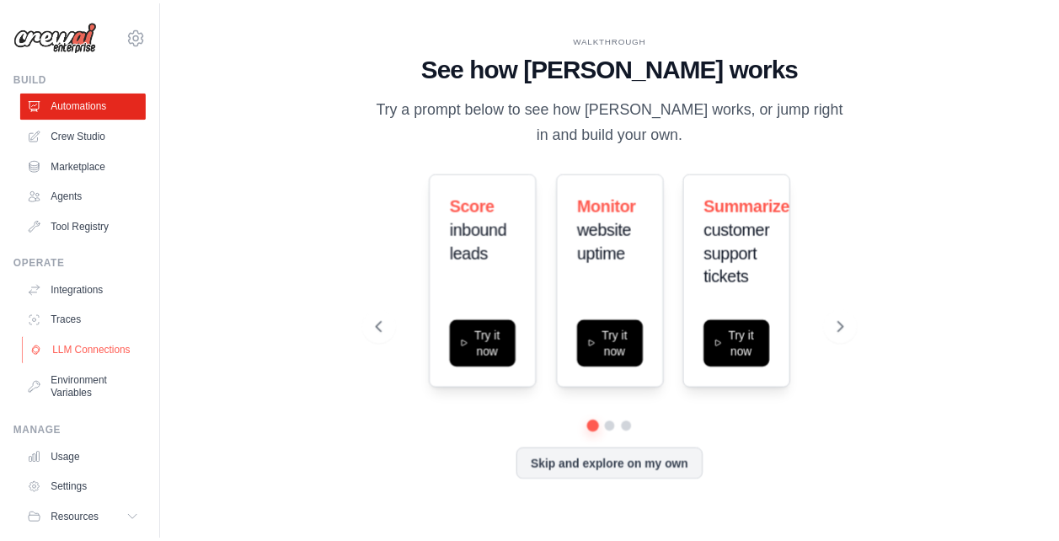
scroll to position [64, 0]
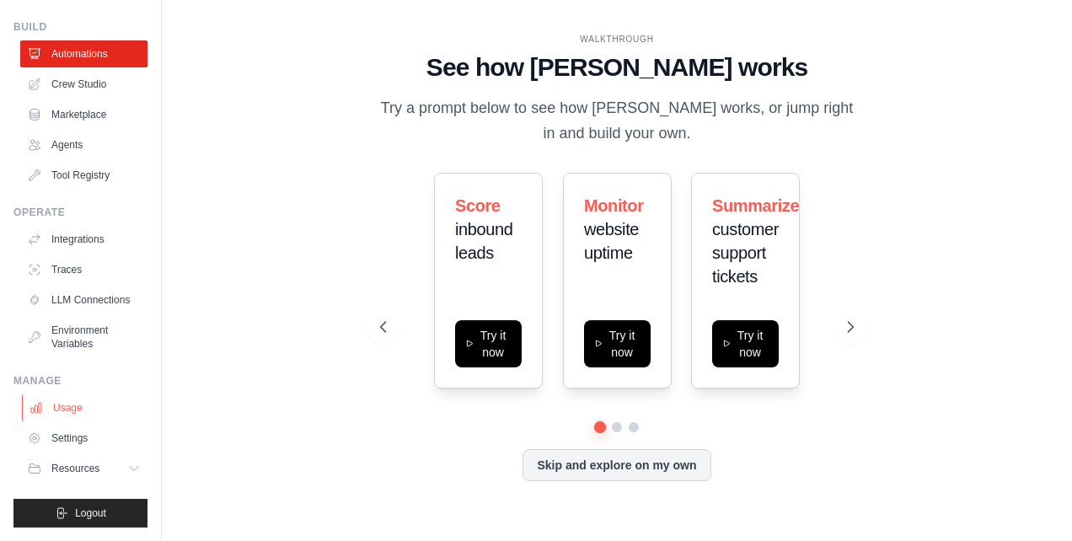
click at [79, 415] on link "Usage" at bounding box center [85, 407] width 127 height 27
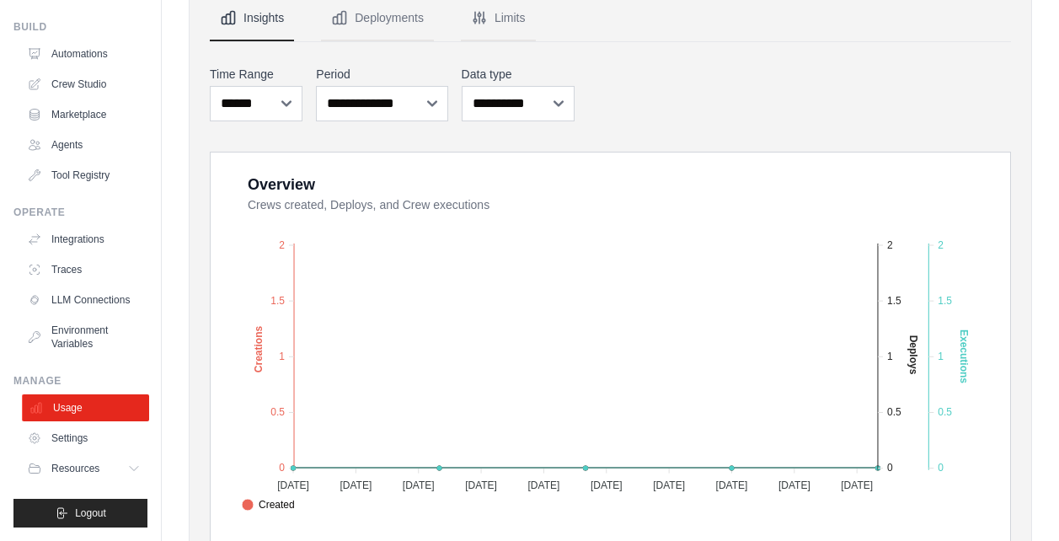
scroll to position [64, 0]
click at [76, 464] on span "Resources" at bounding box center [77, 468] width 48 height 13
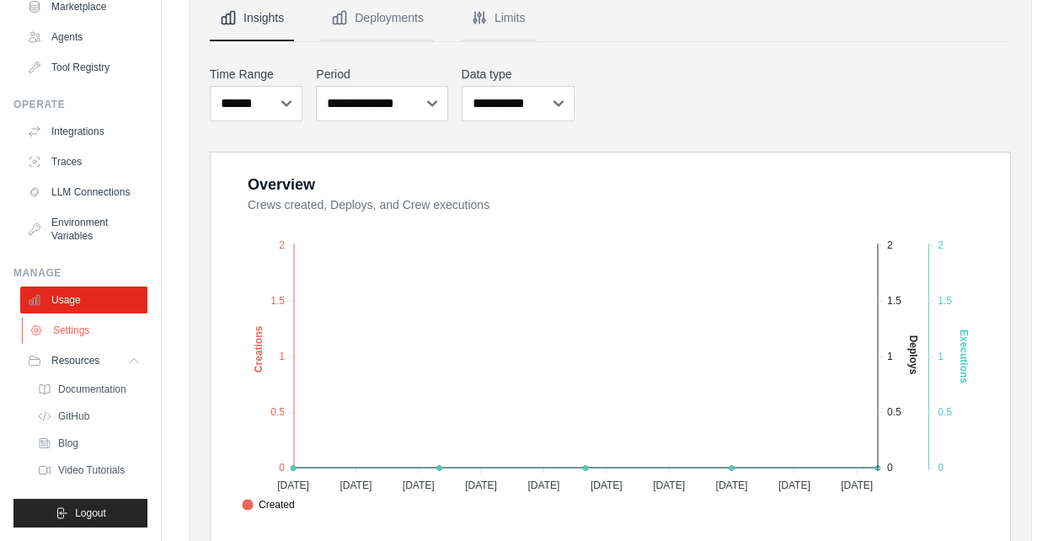
scroll to position [172, 0]
click at [116, 394] on span "Documentation" at bounding box center [94, 389] width 68 height 13
click at [408, 7] on button "Deployments" at bounding box center [377, 19] width 113 height 46
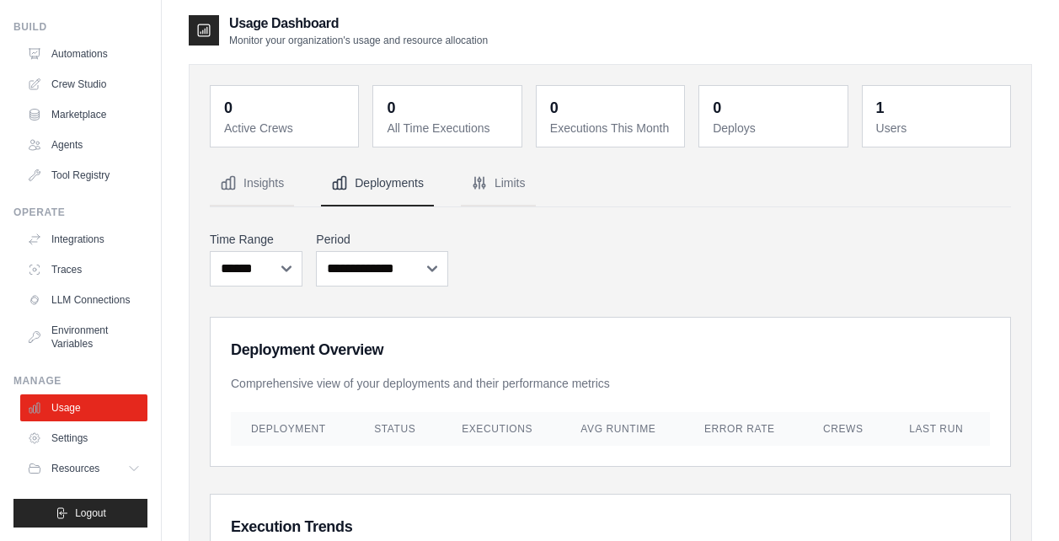
scroll to position [0, 0]
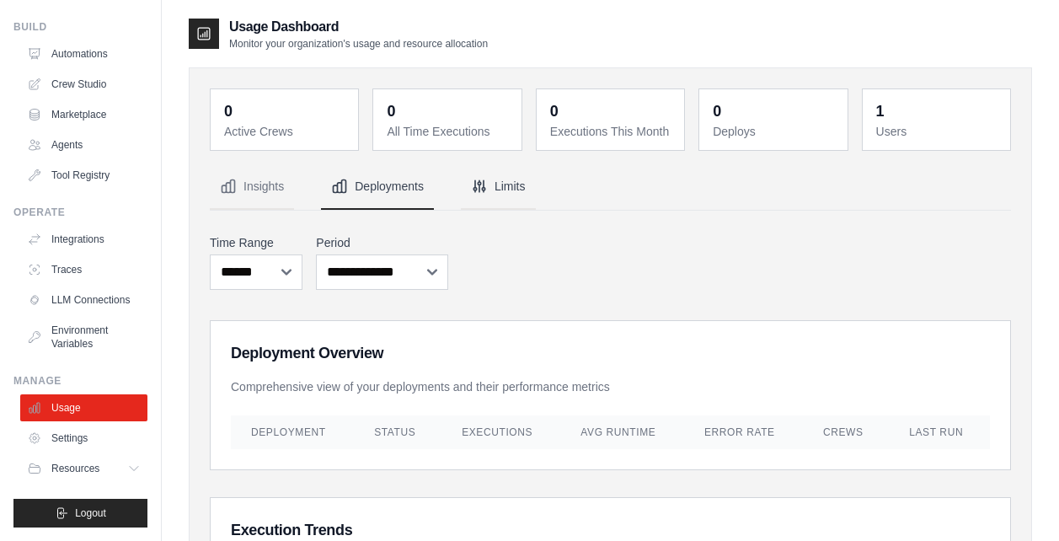
click at [502, 191] on button "Limits" at bounding box center [498, 187] width 75 height 46
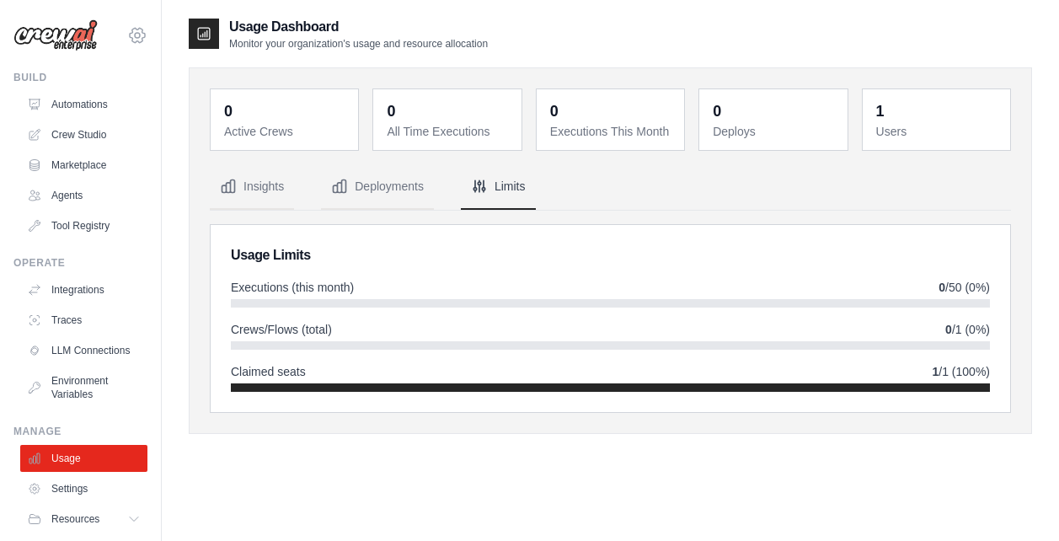
click at [127, 33] on icon at bounding box center [137, 35] width 20 height 20
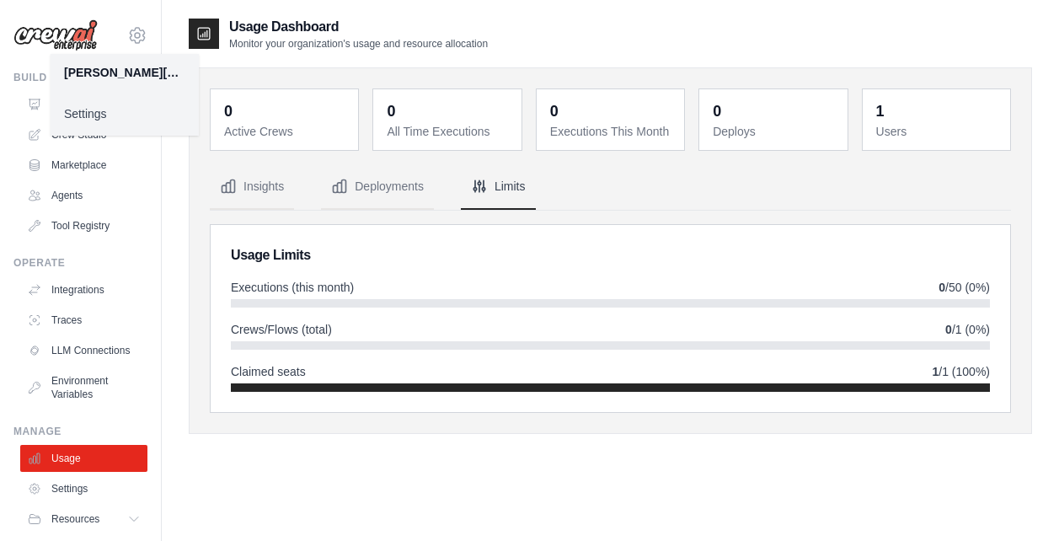
click at [113, 113] on link "Settings" at bounding box center [125, 114] width 148 height 30
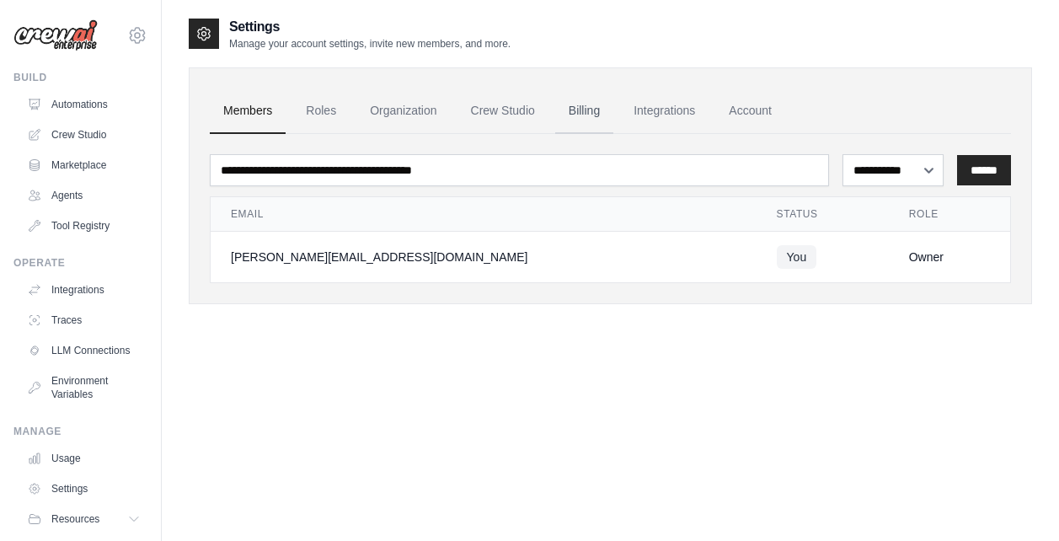
click at [573, 111] on link "Billing" at bounding box center [584, 111] width 58 height 46
click at [287, 103] on ul "Members Roles Organization Crew Studio Billing Integrations Account" at bounding box center [611, 111] width 802 height 46
click at [321, 120] on link "Roles" at bounding box center [320, 111] width 57 height 46
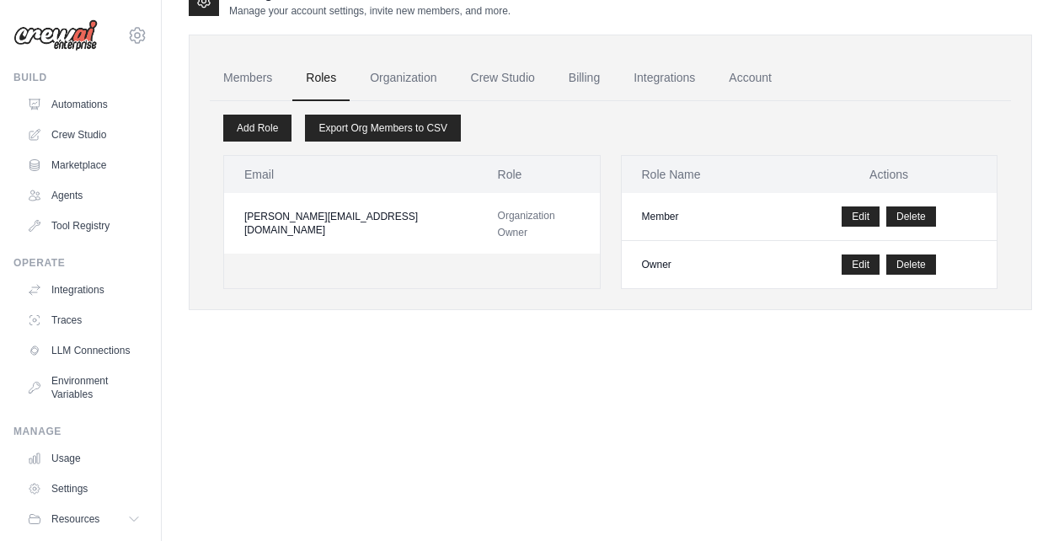
scroll to position [34, 0]
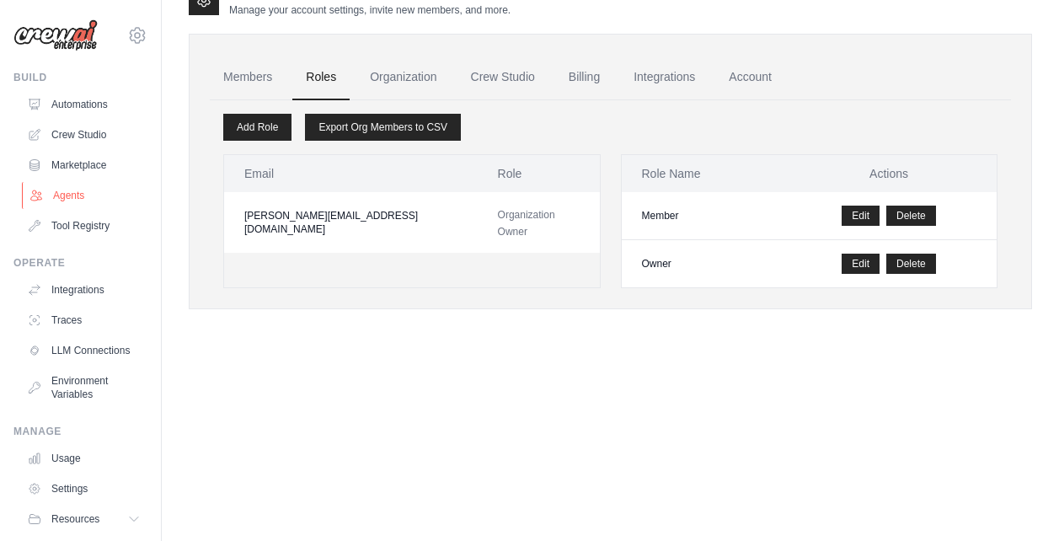
click at [80, 201] on link "Agents" at bounding box center [85, 195] width 127 height 27
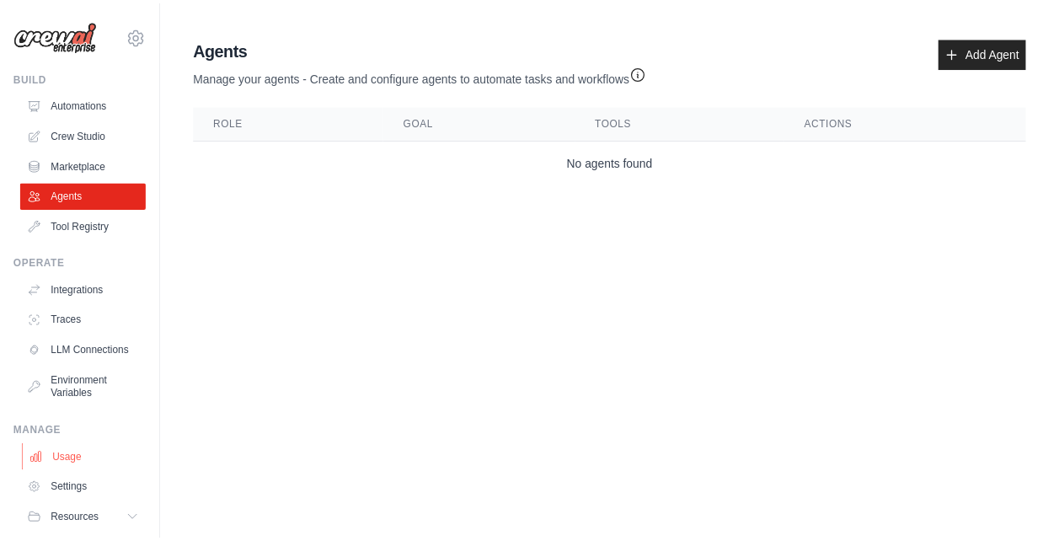
scroll to position [64, 0]
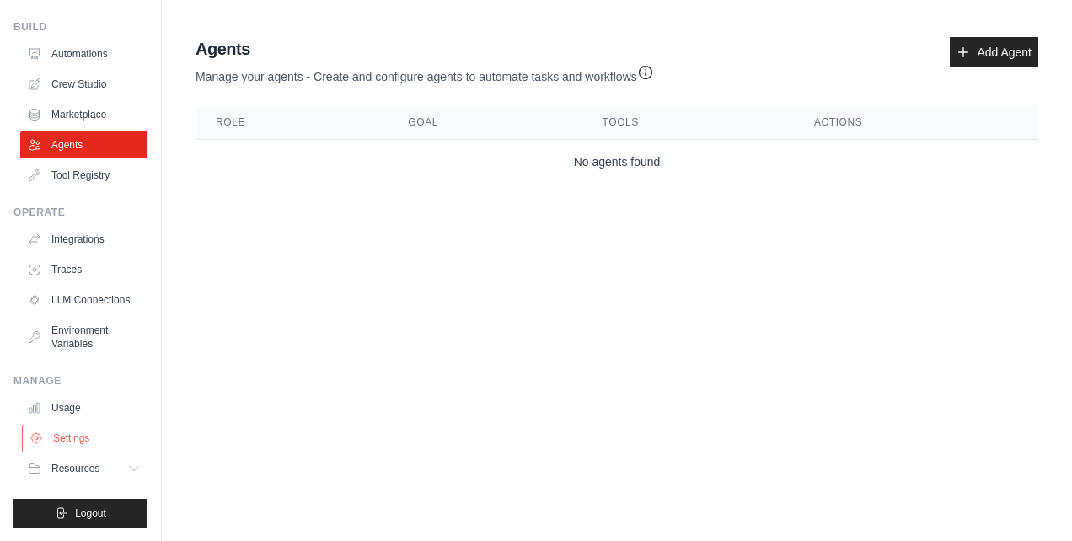
click at [84, 435] on link "Settings" at bounding box center [85, 438] width 127 height 27
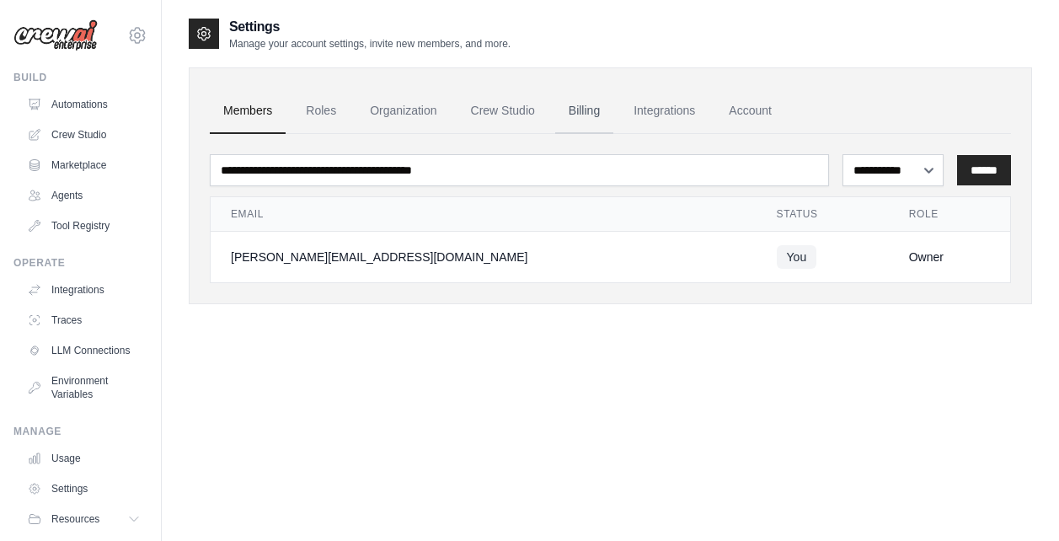
click at [577, 116] on link "Billing" at bounding box center [584, 111] width 58 height 46
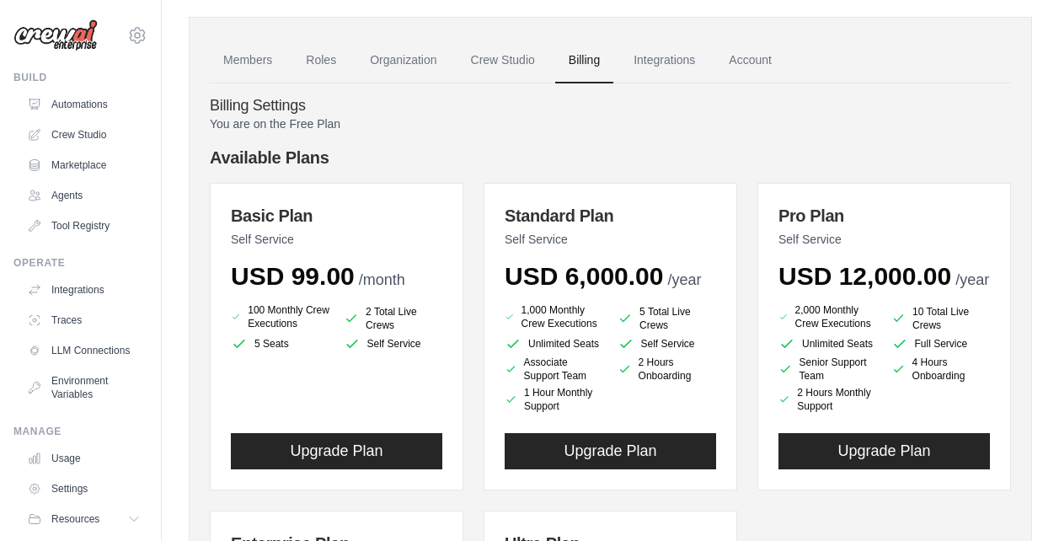
scroll to position [84, 0]
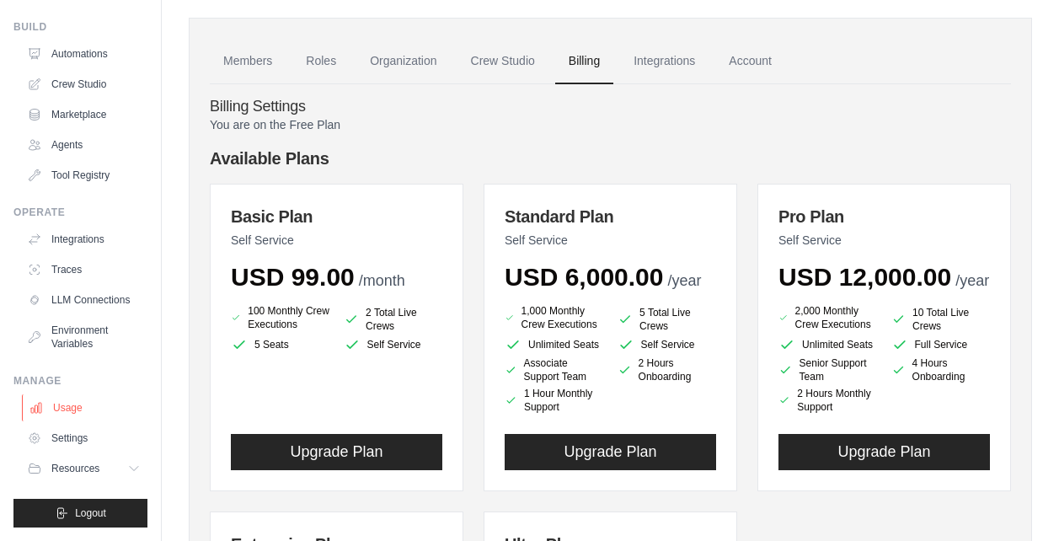
scroll to position [84, 0]
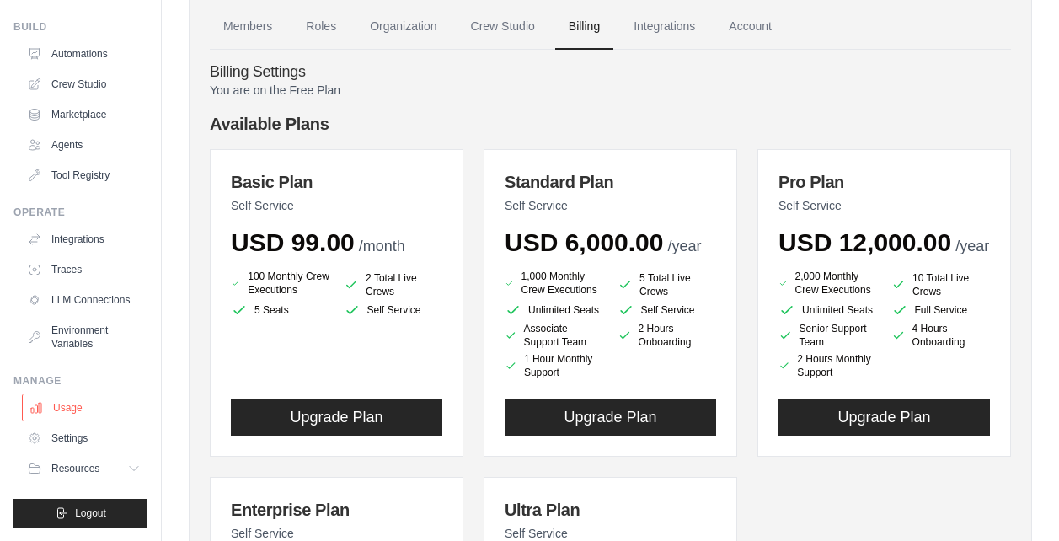
click at [62, 404] on link "Usage" at bounding box center [85, 407] width 127 height 27
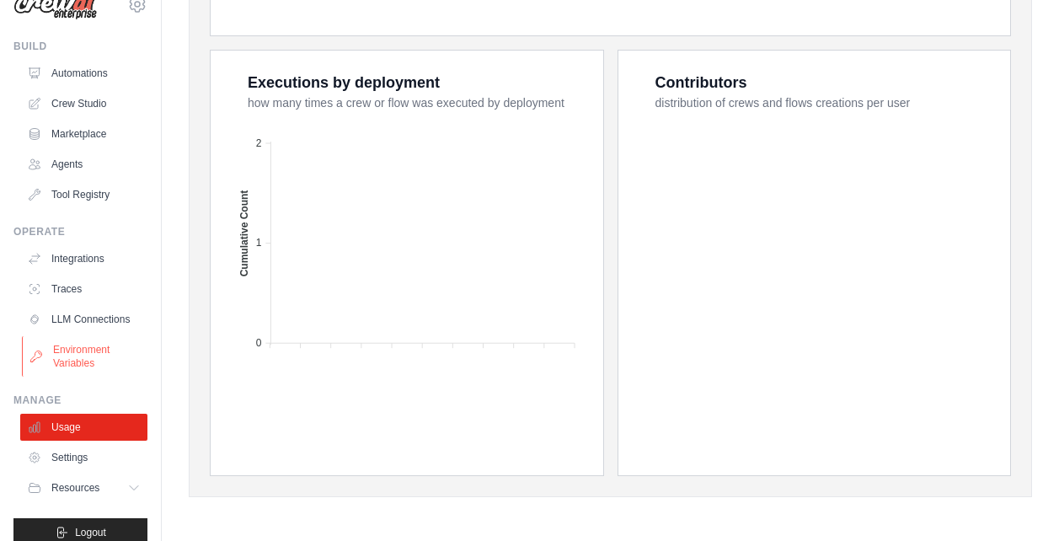
scroll to position [64, 0]
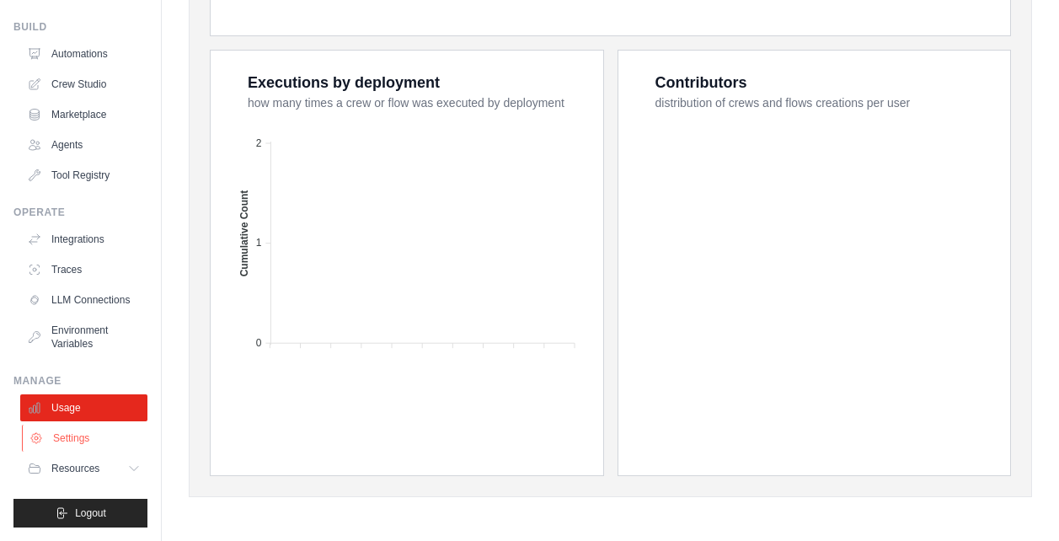
click at [52, 432] on link "Settings" at bounding box center [85, 438] width 127 height 27
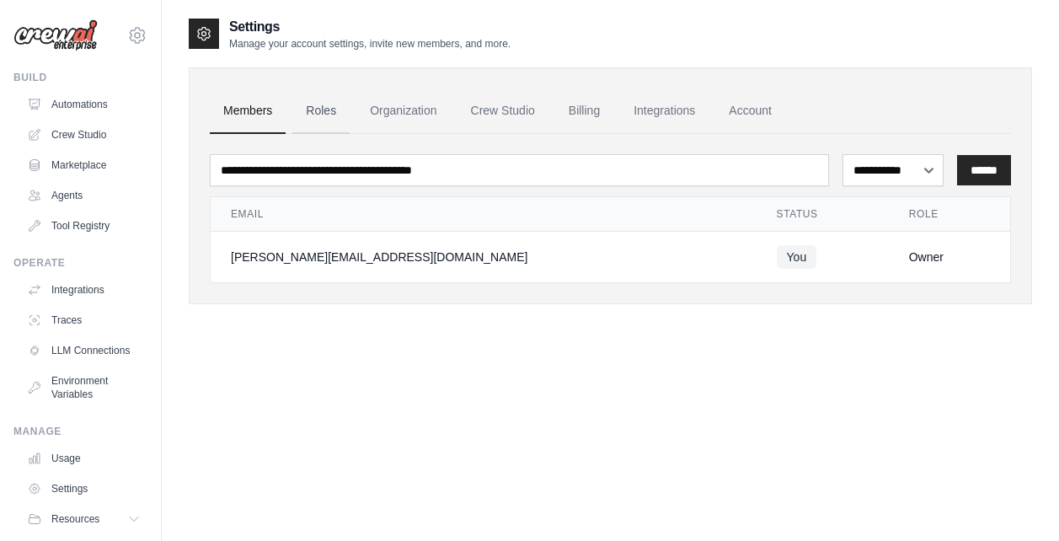
click at [341, 110] on link "Roles" at bounding box center [320, 111] width 57 height 46
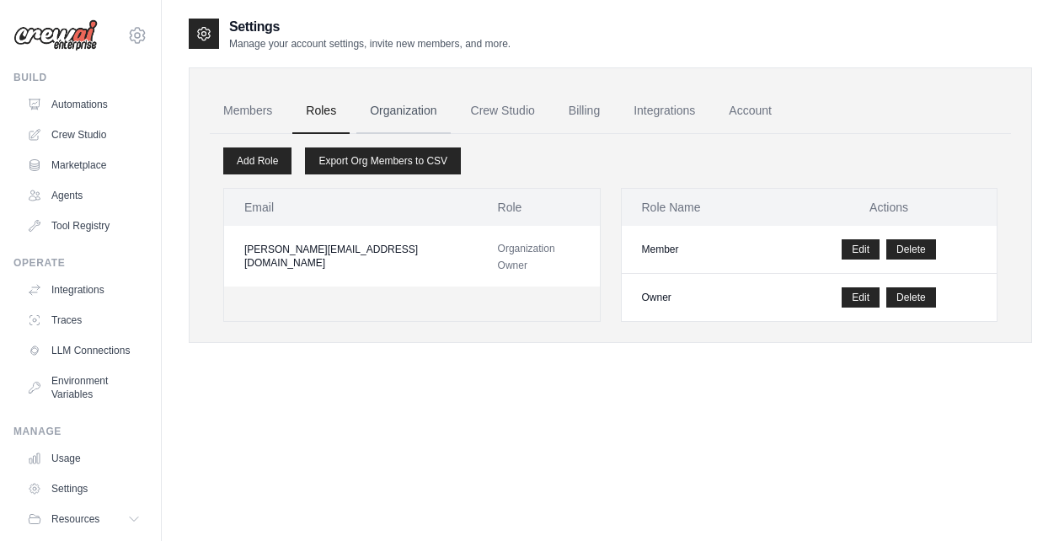
click at [410, 115] on link "Organization" at bounding box center [404, 111] width 94 height 46
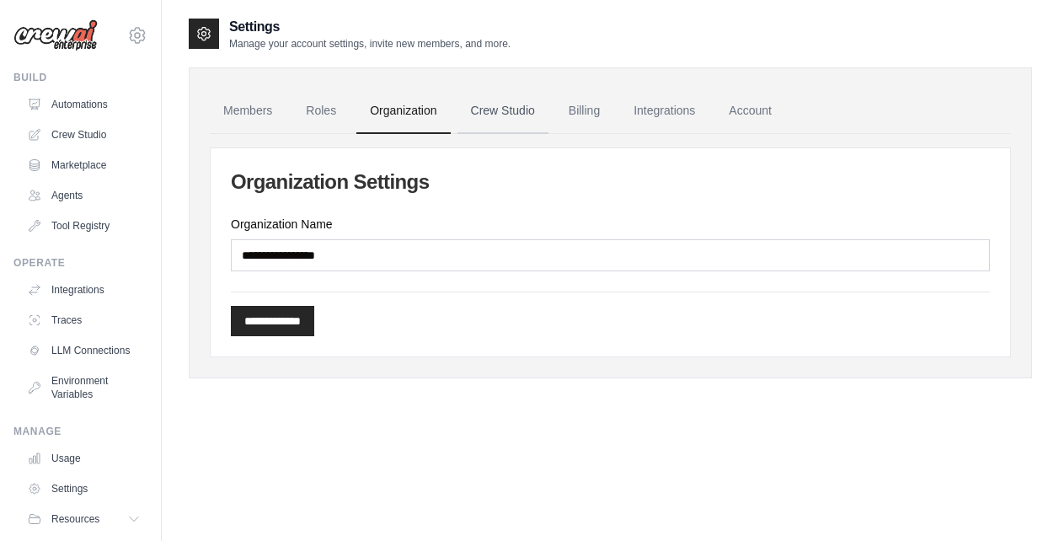
click at [488, 113] on link "Crew Studio" at bounding box center [503, 111] width 91 height 46
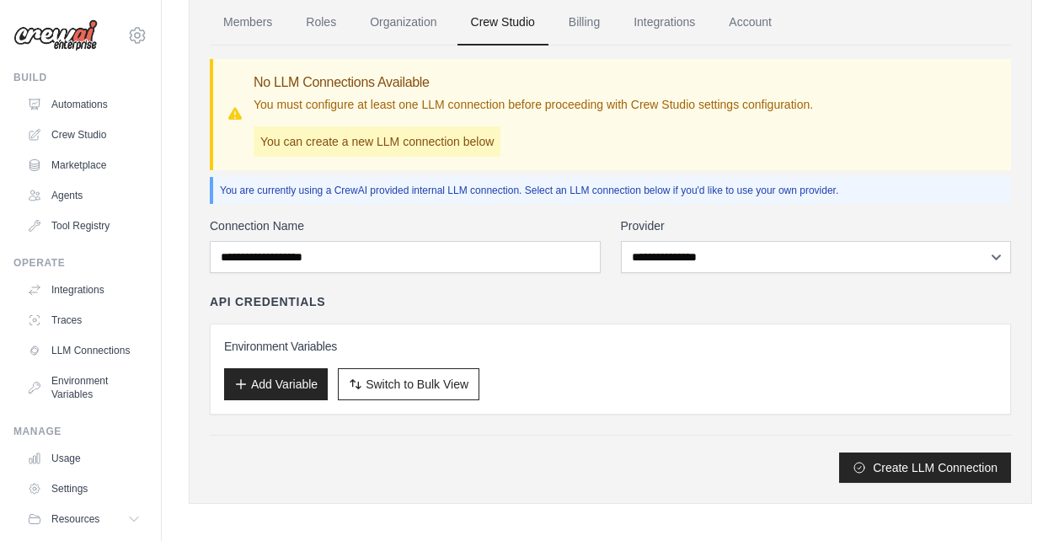
scroll to position [95, 0]
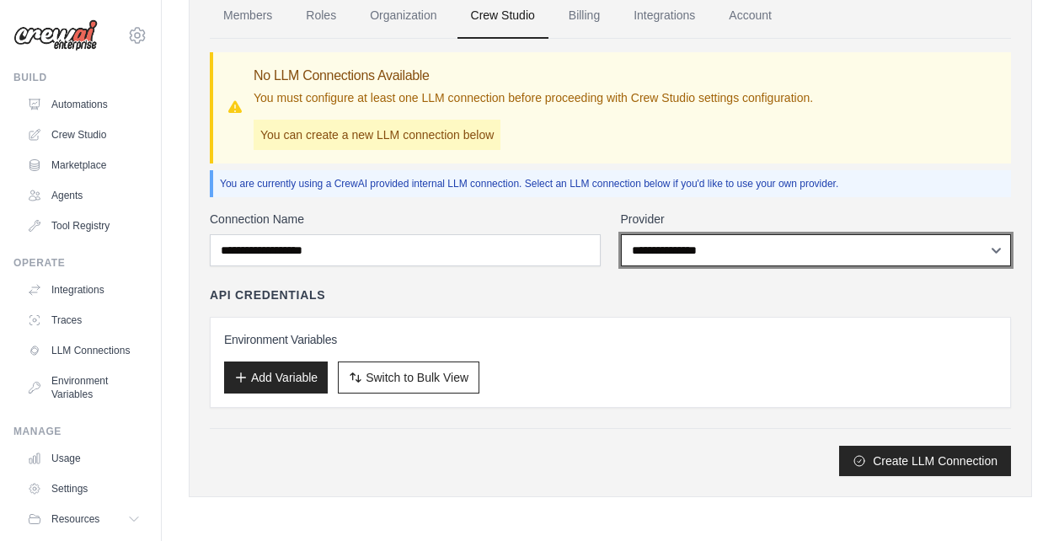
click at [641, 254] on select "**********" at bounding box center [816, 250] width 391 height 32
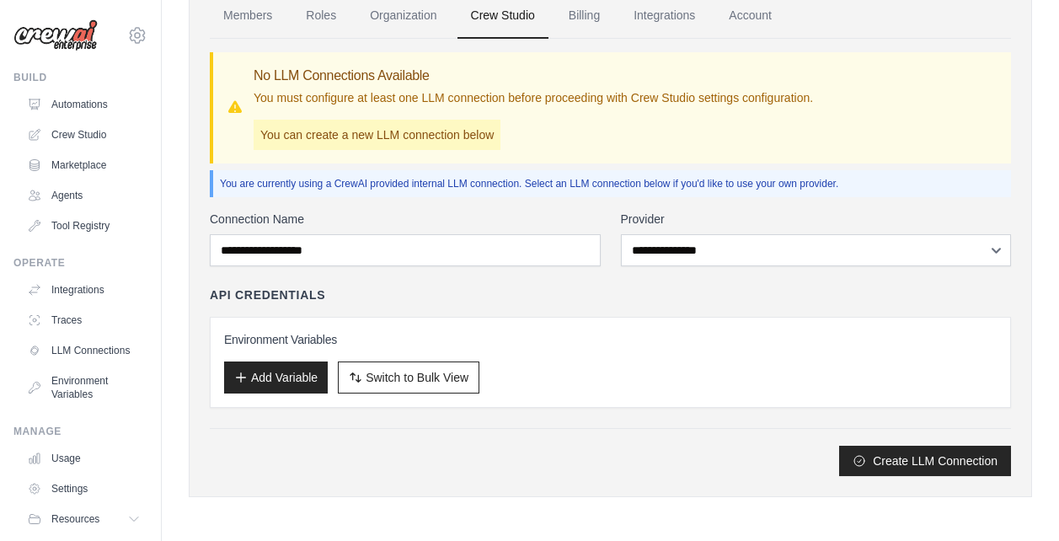
click at [571, 284] on div "**********" at bounding box center [611, 343] width 802 height 265
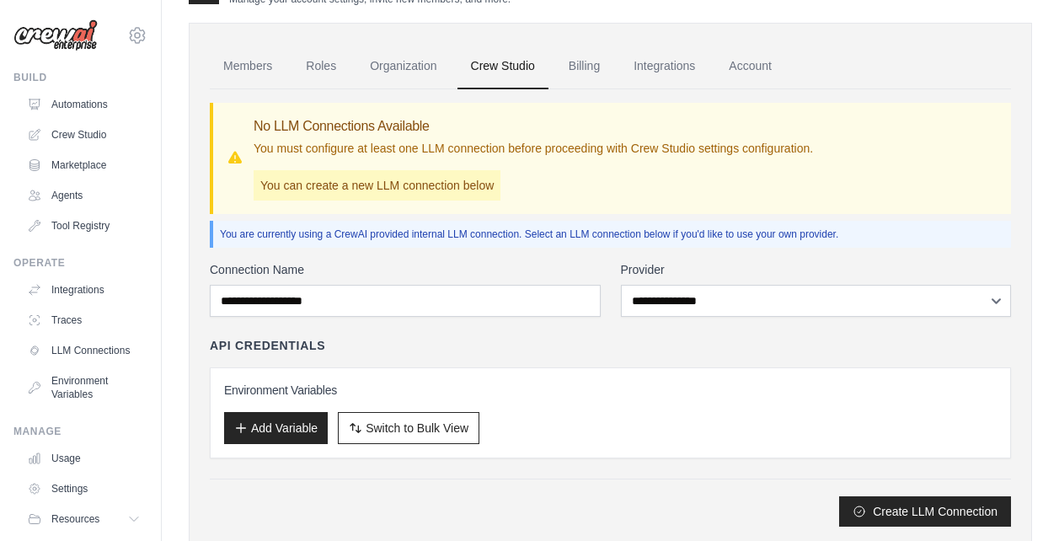
scroll to position [11, 0]
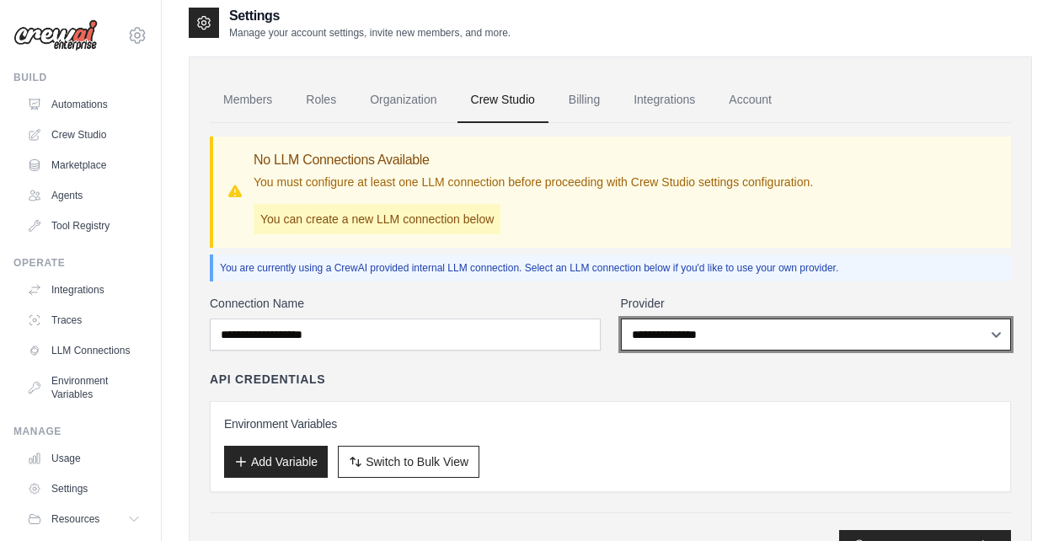
click at [677, 338] on select "**********" at bounding box center [816, 335] width 391 height 32
click at [621, 319] on select "**********" at bounding box center [816, 335] width 391 height 32
click at [661, 328] on select "**********" at bounding box center [816, 335] width 391 height 32
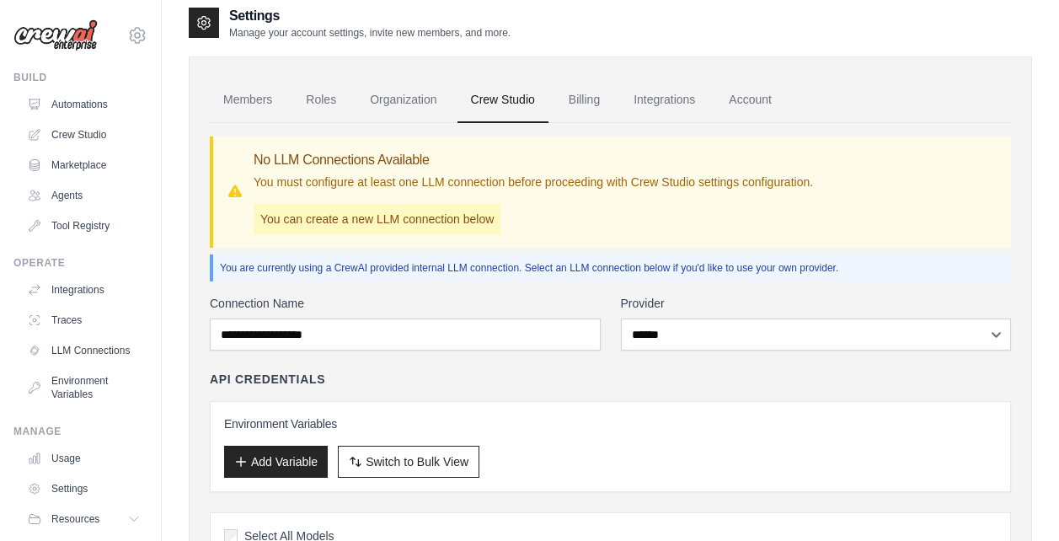
click at [596, 382] on div "API Credentials" at bounding box center [611, 379] width 802 height 17
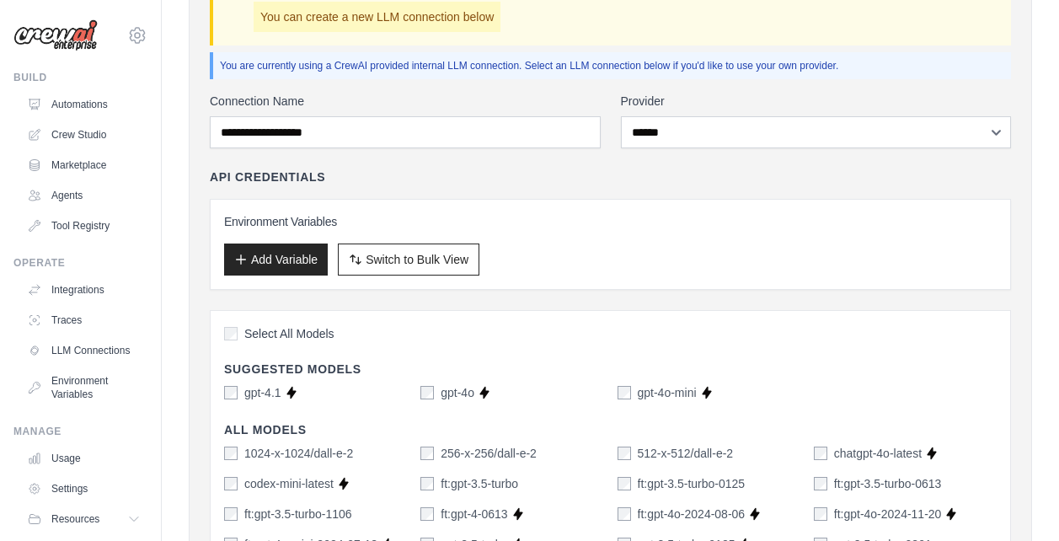
scroll to position [180, 0]
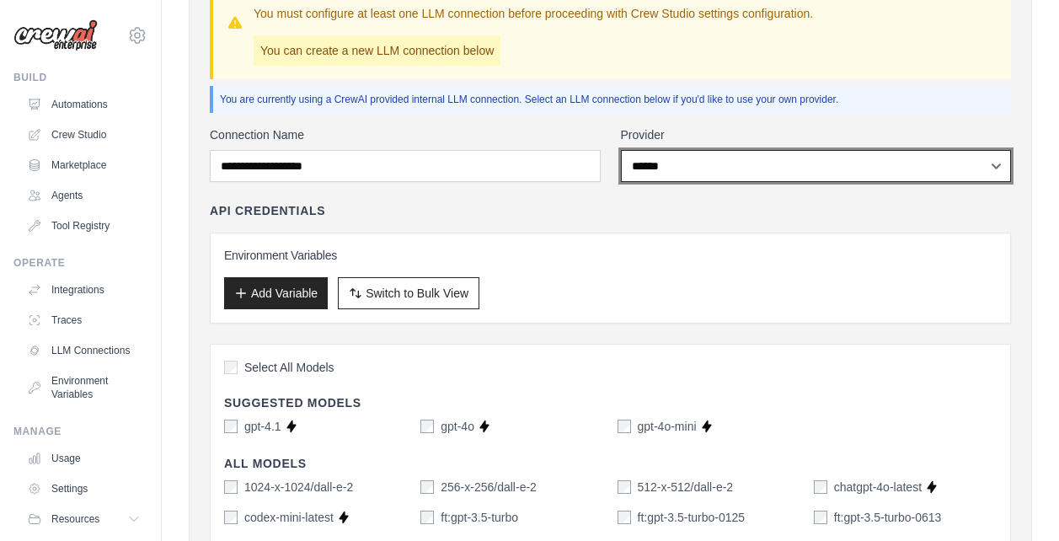
click at [685, 154] on select "**********" at bounding box center [816, 166] width 391 height 32
click at [621, 150] on select "**********" at bounding box center [816, 166] width 391 height 32
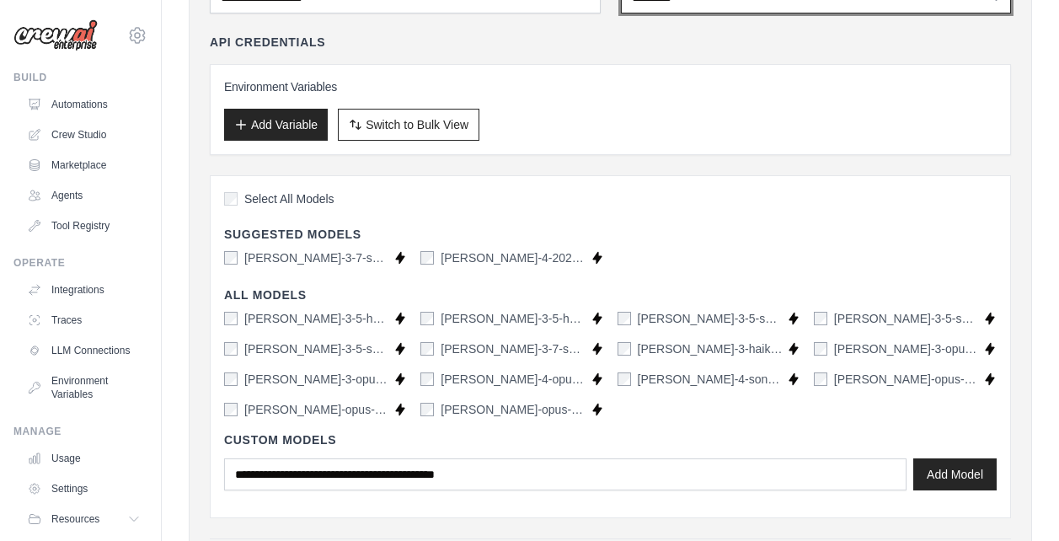
scroll to position [264, 0]
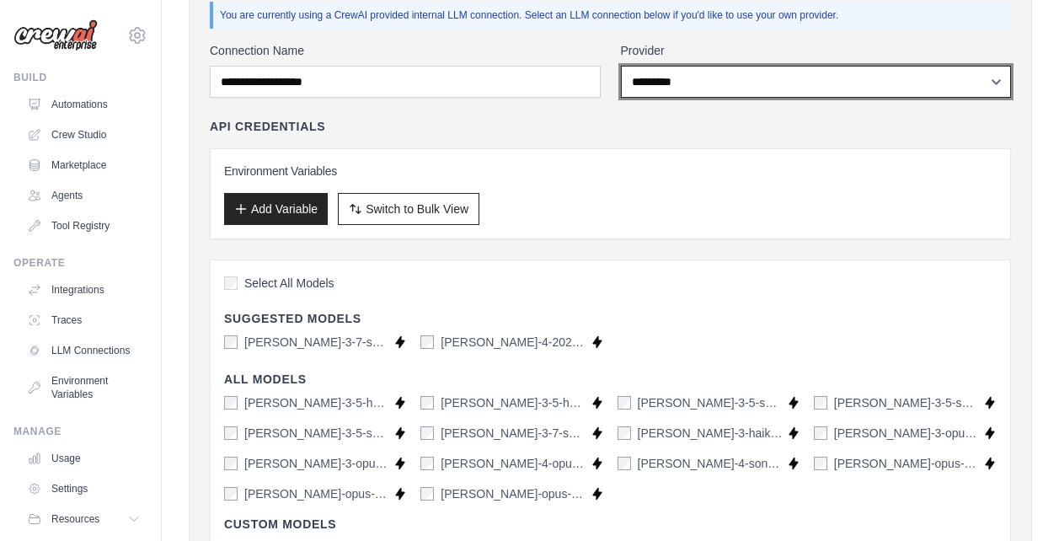
click at [714, 93] on select "**********" at bounding box center [816, 82] width 391 height 32
click at [621, 66] on select "**********" at bounding box center [816, 82] width 391 height 32
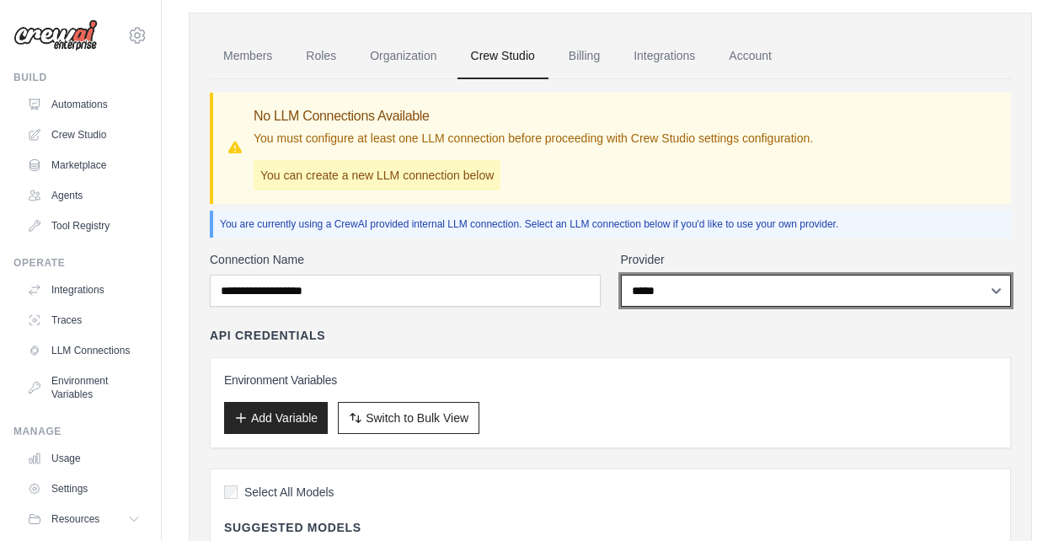
scroll to position [84, 0]
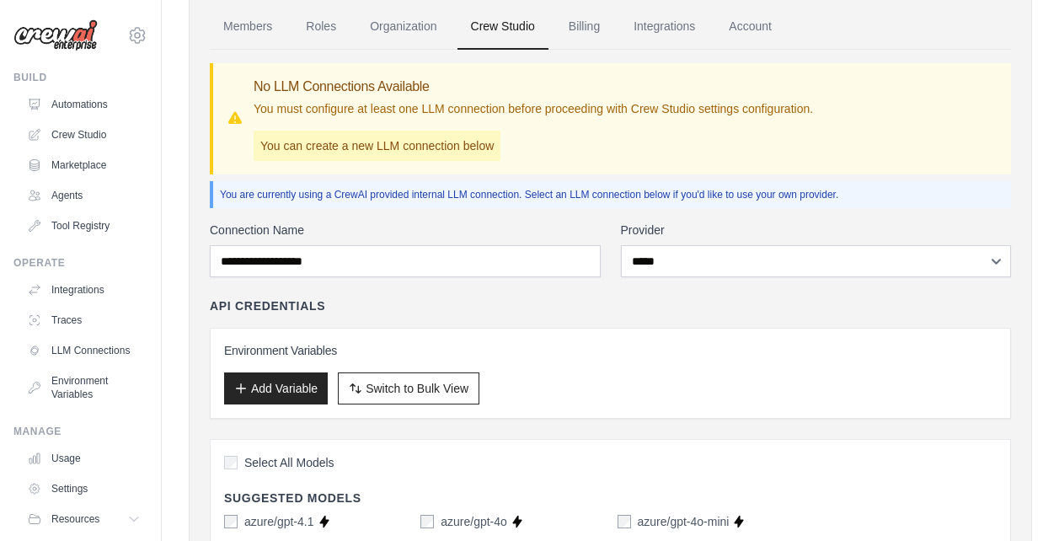
click at [693, 244] on div "**********" at bounding box center [816, 250] width 391 height 56
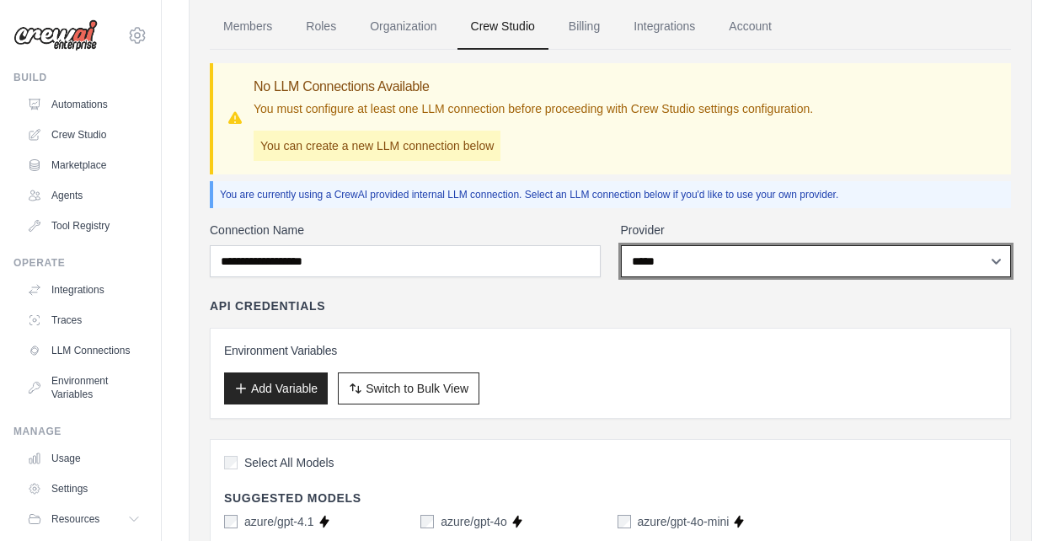
click at [694, 266] on select "**********" at bounding box center [816, 261] width 391 height 32
select select "*********"
click at [621, 245] on select "**********" at bounding box center [816, 261] width 391 height 32
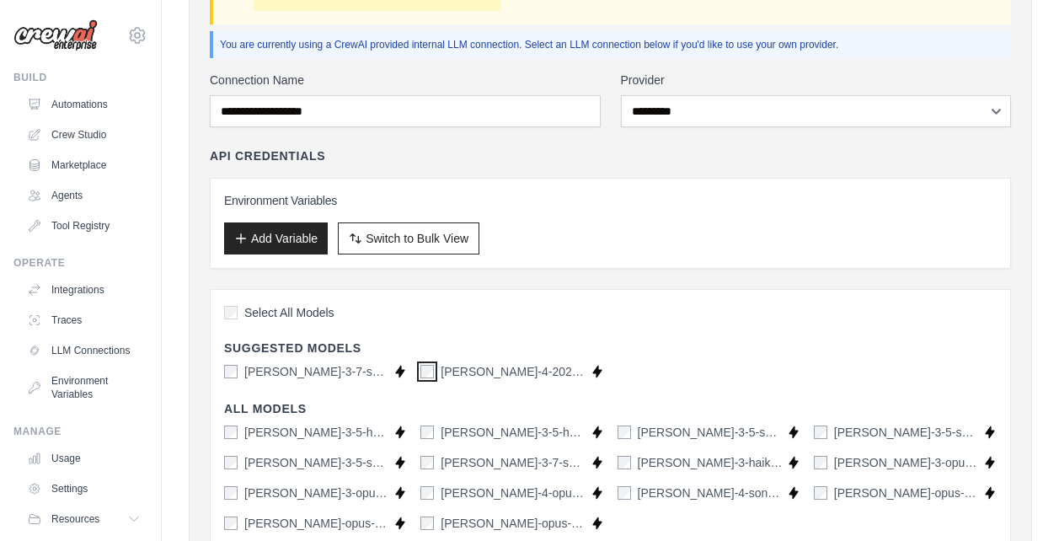
scroll to position [121, 0]
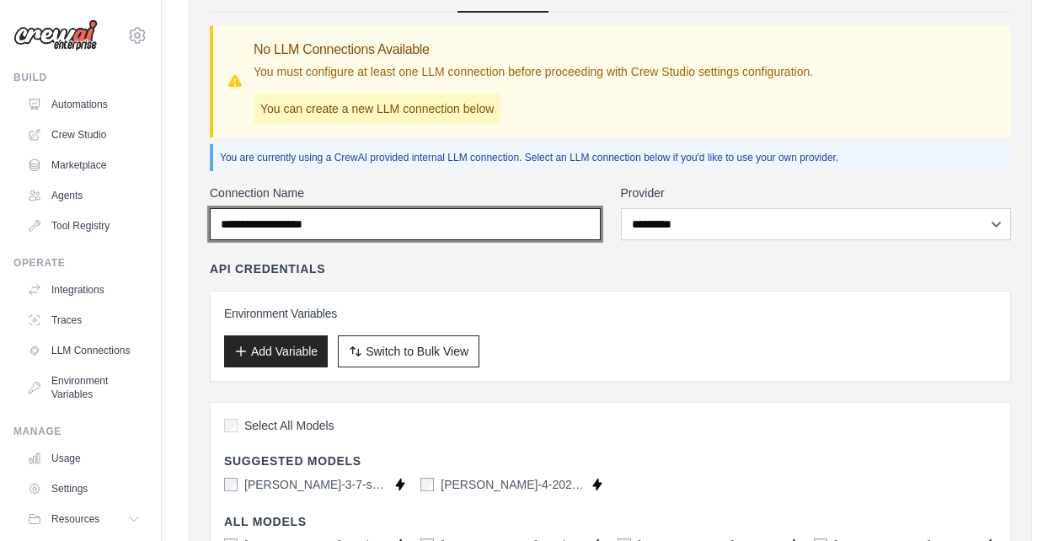
click at [486, 228] on input "Connection Name" at bounding box center [405, 224] width 391 height 32
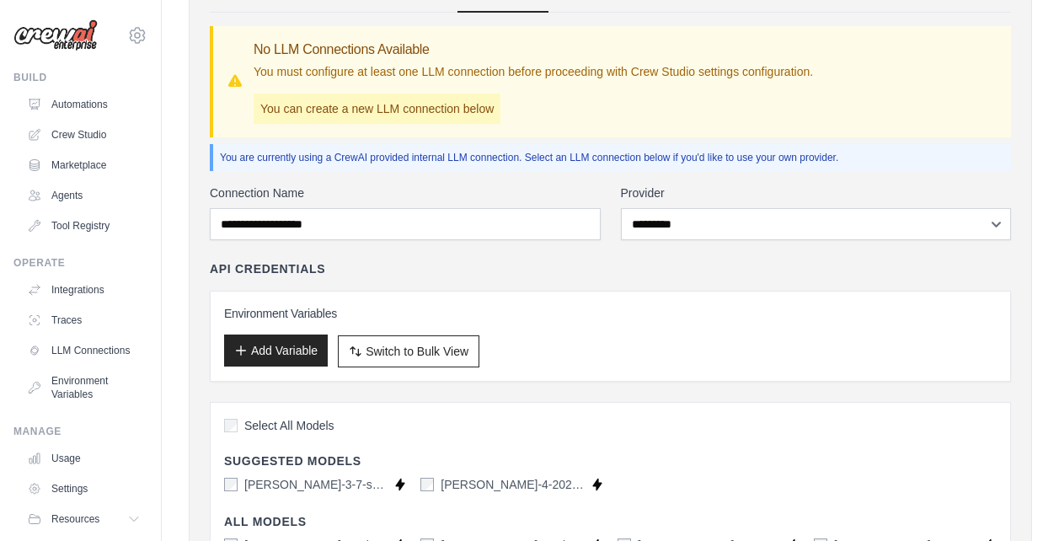
click at [325, 355] on button "Add Variable" at bounding box center [276, 351] width 104 height 32
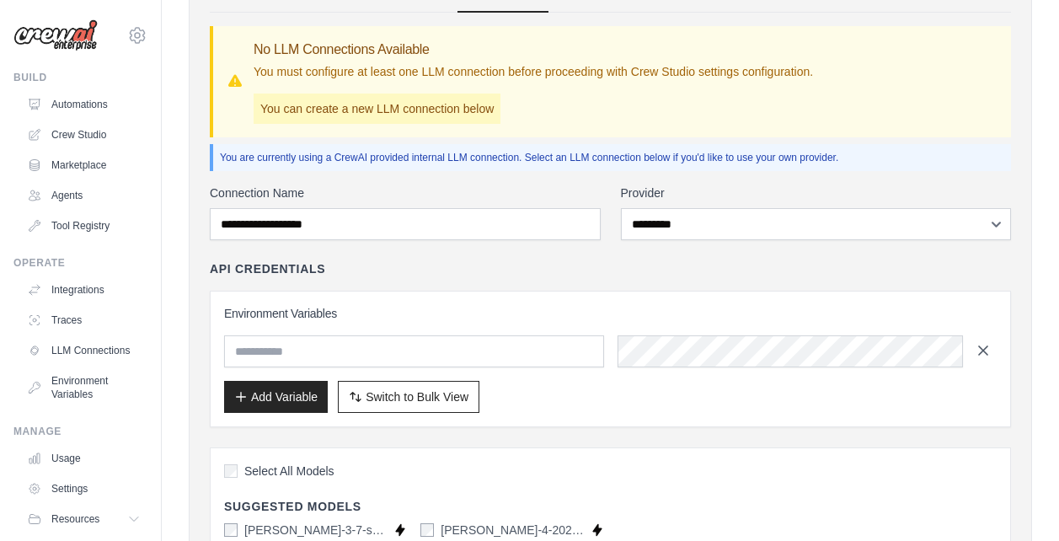
click at [976, 348] on icon "button" at bounding box center [983, 350] width 17 height 17
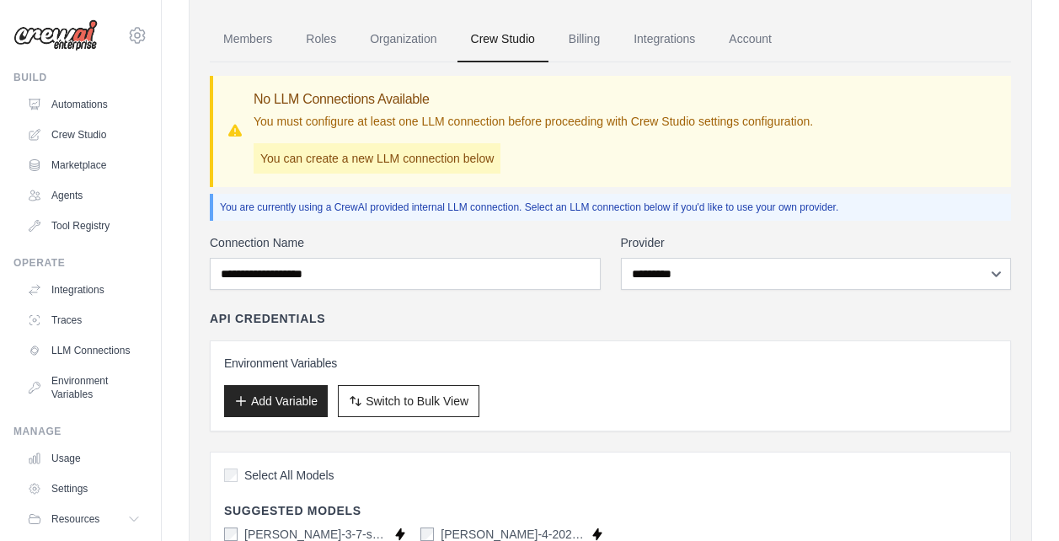
scroll to position [37, 0]
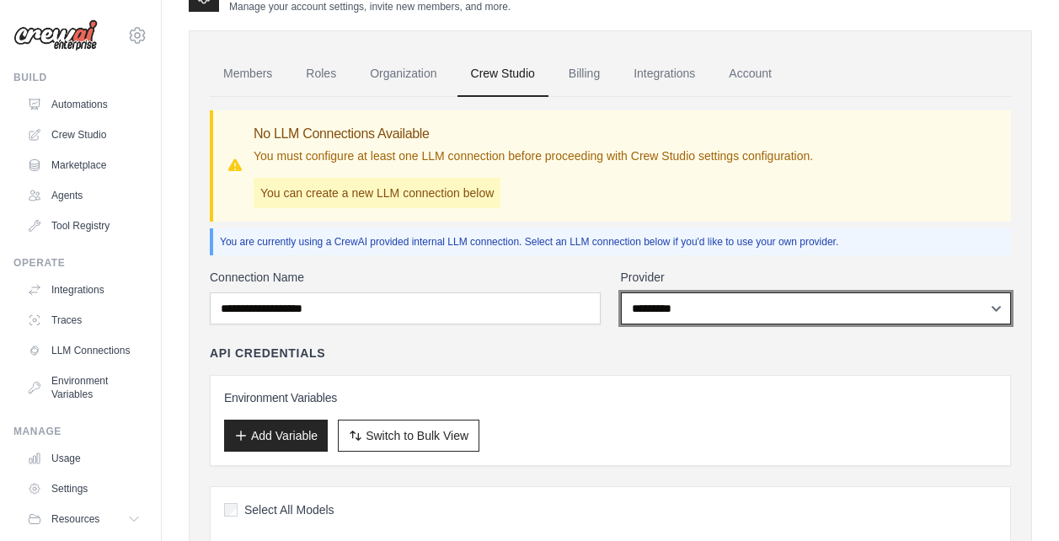
click at [659, 296] on select "**********" at bounding box center [816, 308] width 391 height 32
click at [621, 292] on select "**********" at bounding box center [816, 308] width 391 height 32
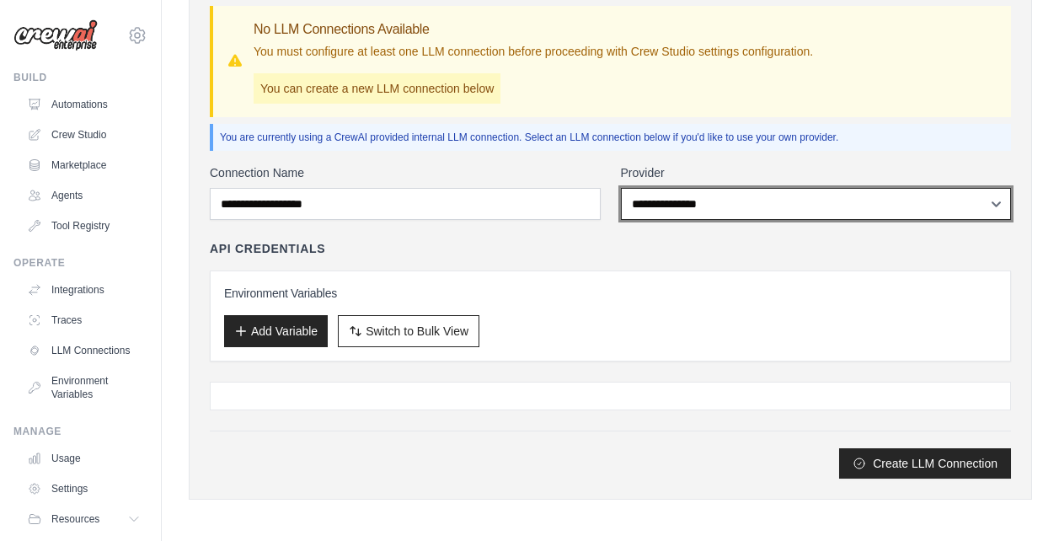
scroll to position [144, 0]
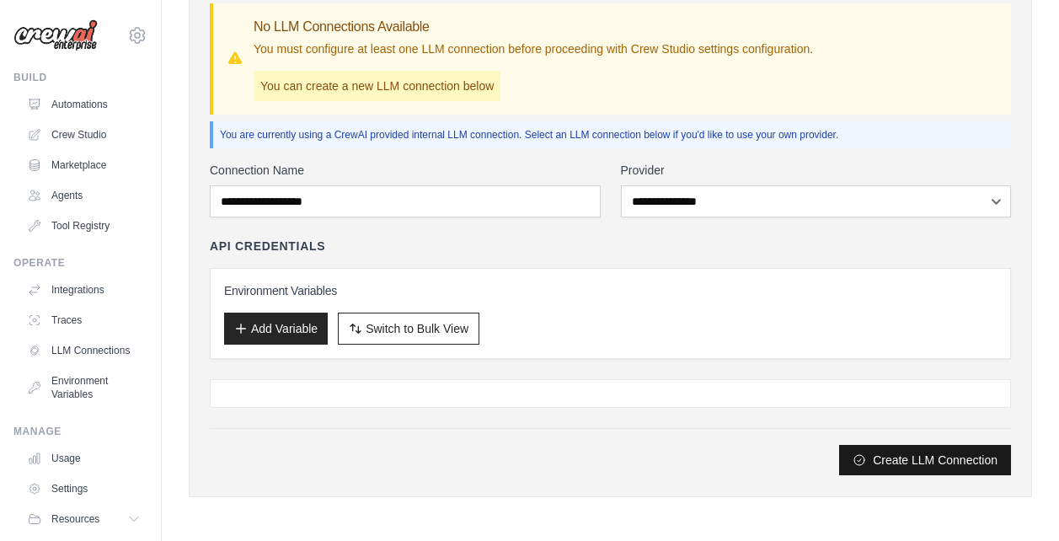
click at [850, 455] on button "Create LLM Connection" at bounding box center [925, 460] width 172 height 30
click at [654, 185] on div "**********" at bounding box center [816, 190] width 391 height 56
click at [683, 219] on div "**********" at bounding box center [611, 319] width 802 height 314
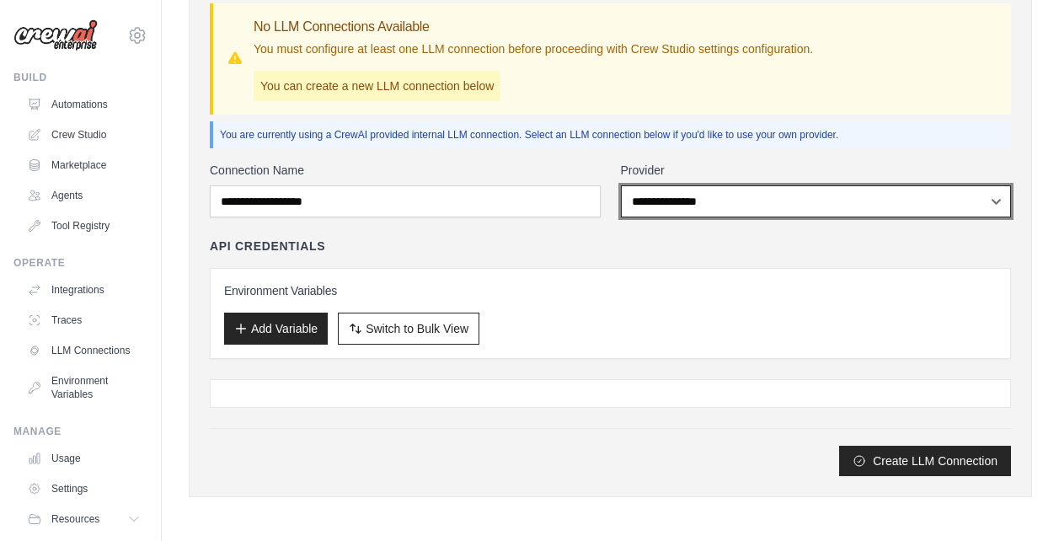
click at [688, 212] on select "**********" at bounding box center [816, 201] width 391 height 32
select select "******"
click at [621, 185] on select "**********" at bounding box center [816, 201] width 391 height 32
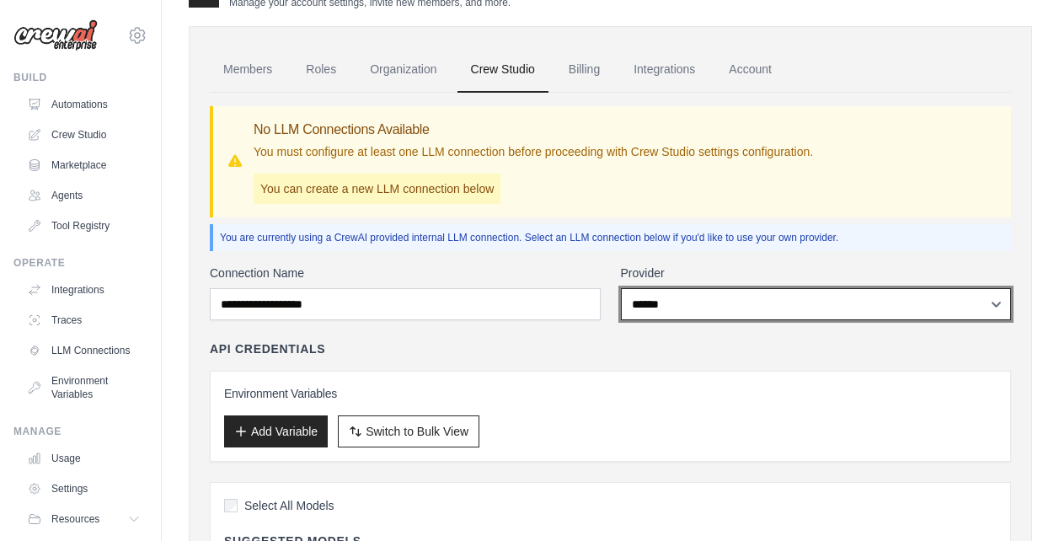
scroll to position [0, 0]
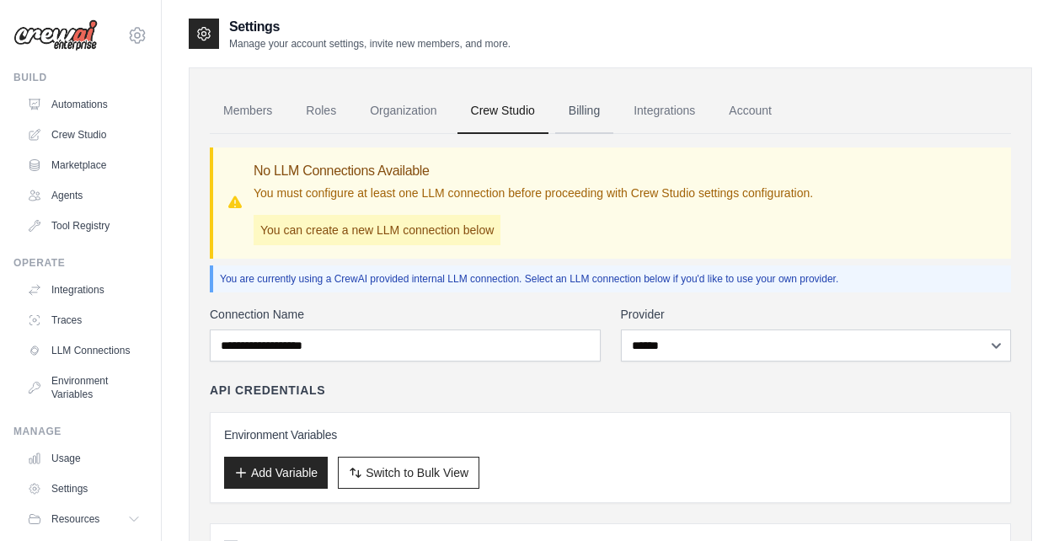
click at [587, 116] on link "Billing" at bounding box center [584, 111] width 58 height 46
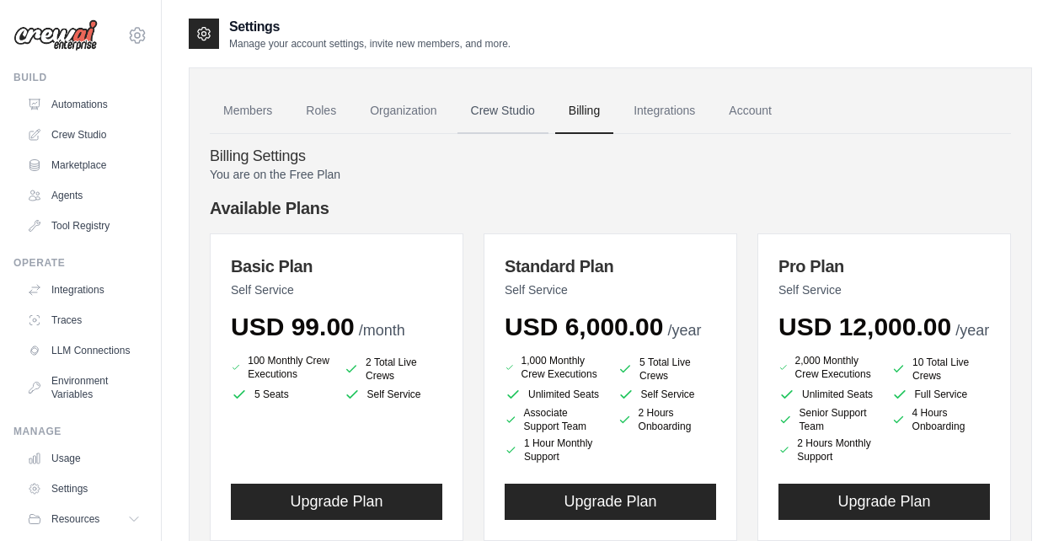
click at [496, 115] on link "Crew Studio" at bounding box center [503, 111] width 91 height 46
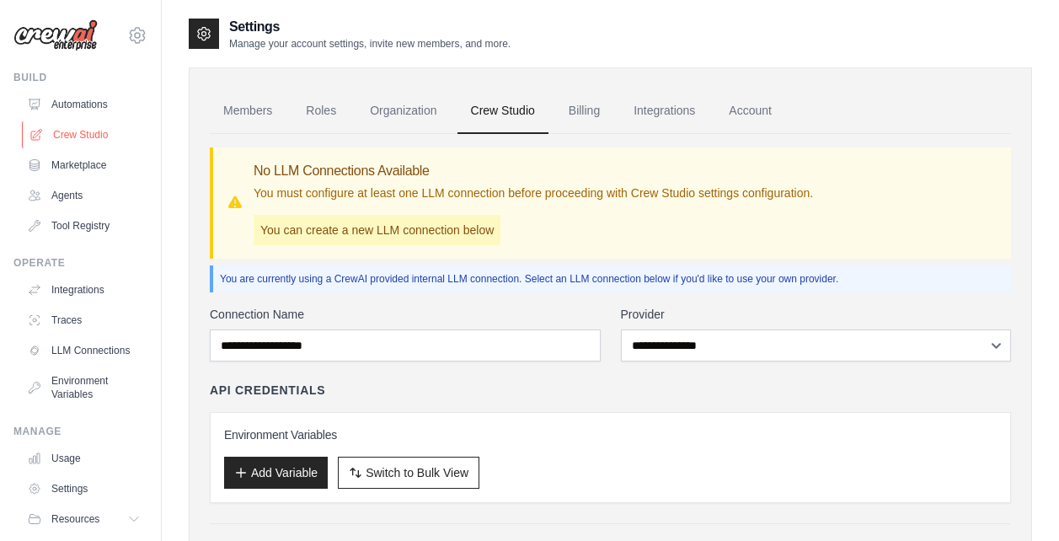
click at [101, 130] on link "Crew Studio" at bounding box center [85, 134] width 127 height 27
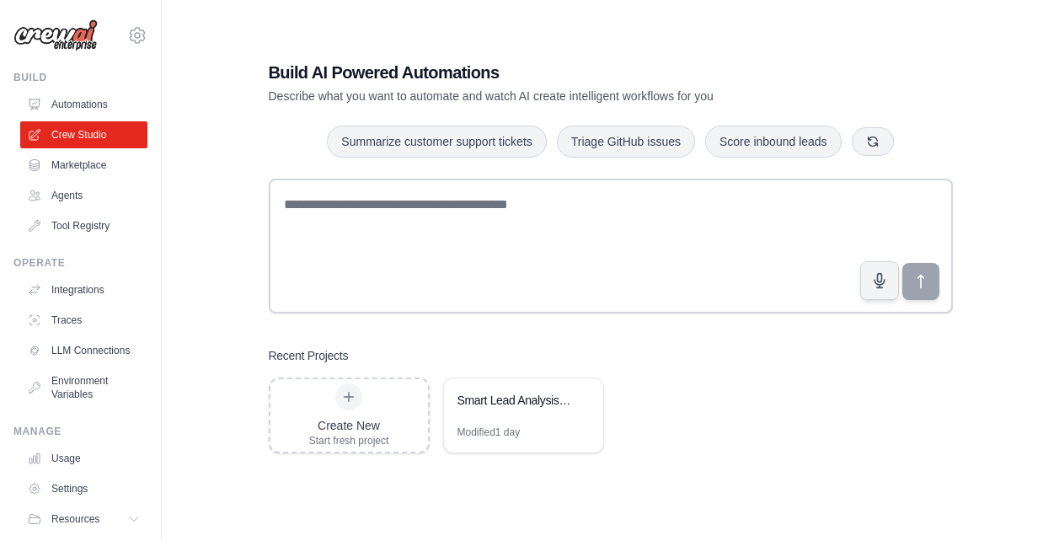
scroll to position [34, 0]
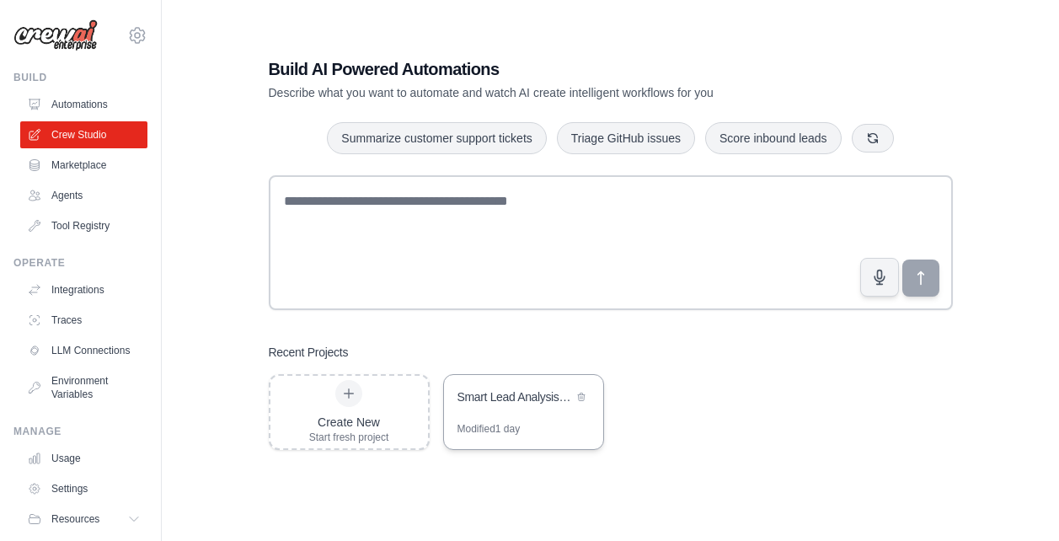
click at [532, 393] on div "Smart Lead Analysis & Routing System" at bounding box center [515, 397] width 115 height 17
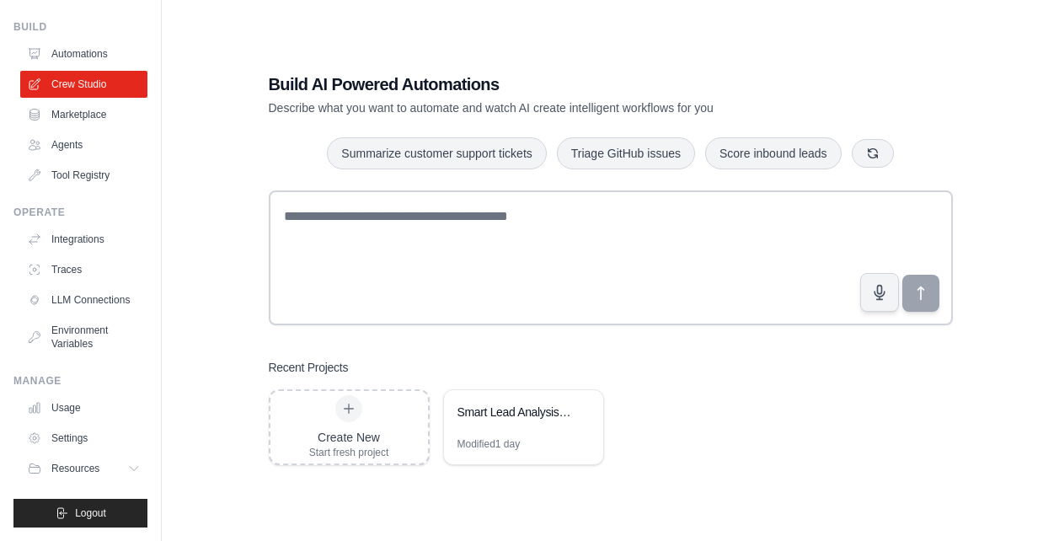
scroll to position [0, 0]
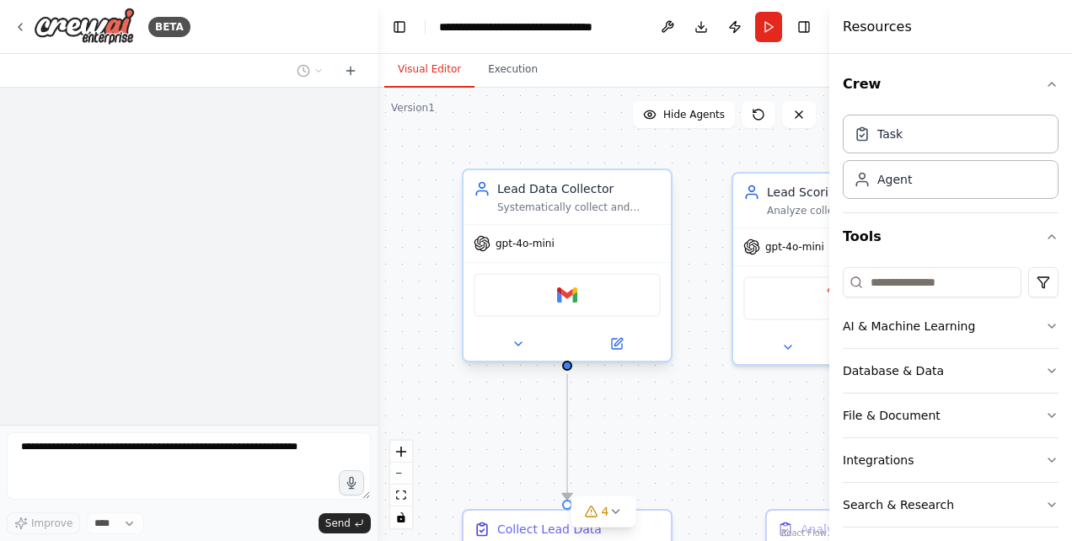
scroll to position [1703, 0]
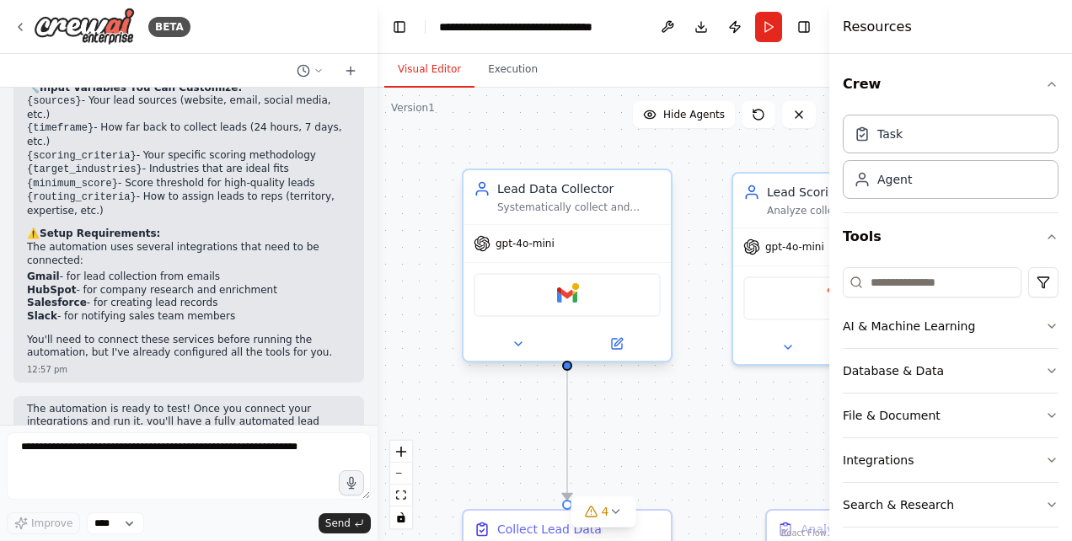
click at [628, 260] on div "gpt-4o-mini Gmail" at bounding box center [567, 292] width 207 height 137
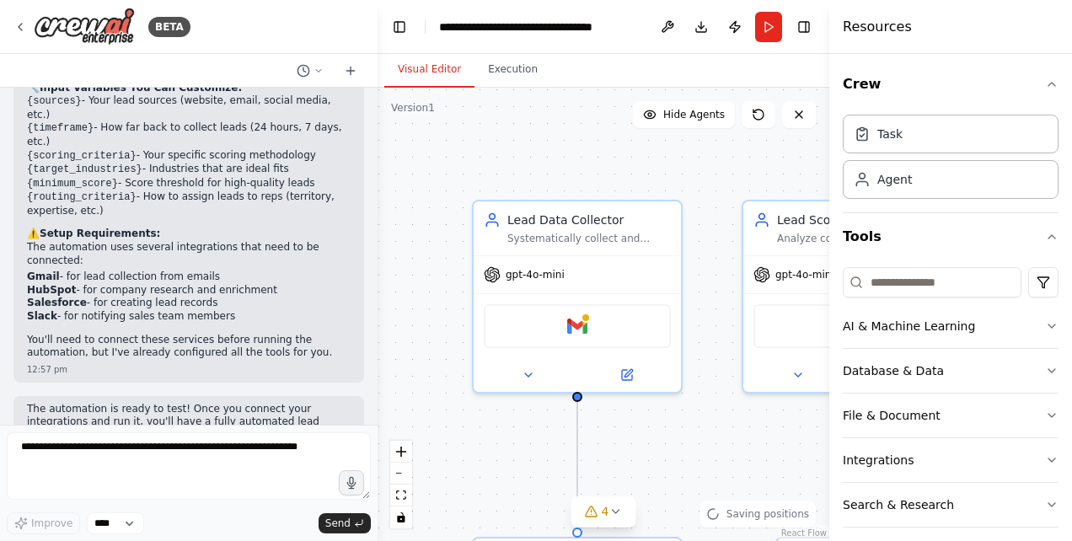
drag, startPoint x: 437, startPoint y: 245, endPoint x: 399, endPoint y: 271, distance: 45.6
click at [445, 273] on div ".deletable-edge-delete-btn { width: 20px; height: 20px; border: 0px solid #ffff…" at bounding box center [604, 314] width 452 height 453
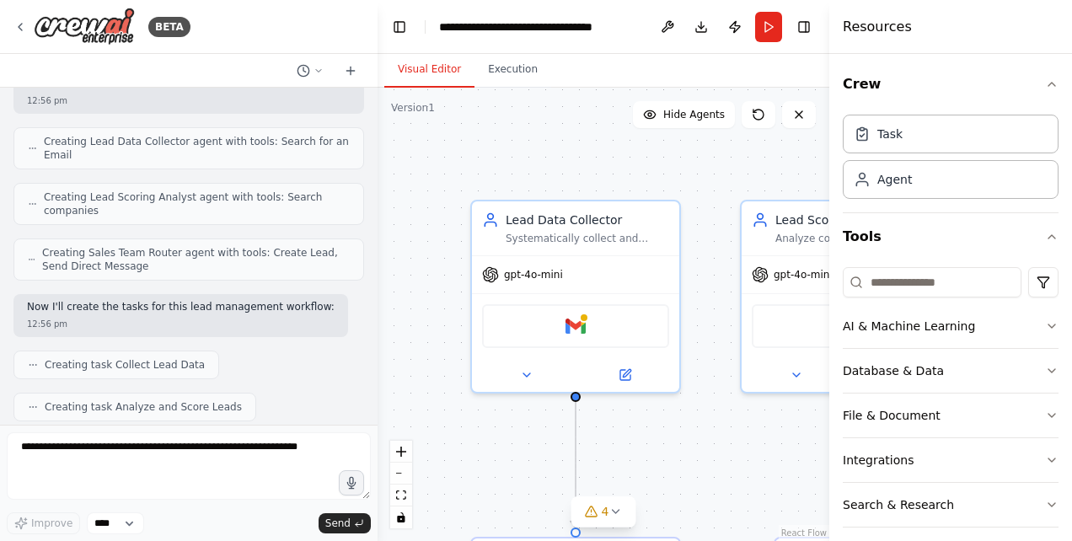
scroll to position [0, 0]
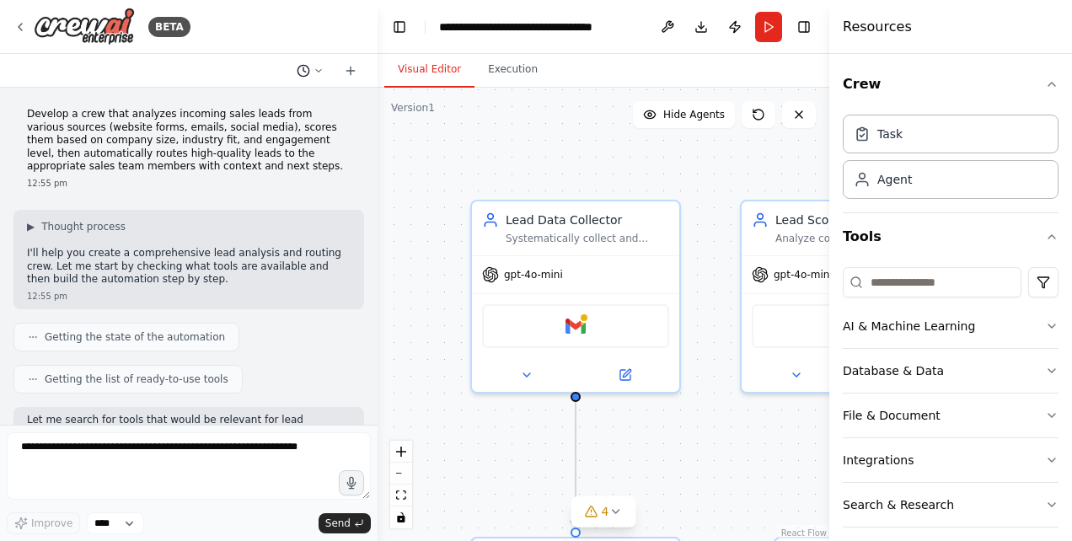
click at [319, 72] on icon at bounding box center [319, 71] width 10 height 10
click at [321, 72] on div at bounding box center [189, 270] width 378 height 541
click at [321, 72] on icon at bounding box center [319, 71] width 10 height 10
click at [321, 72] on div at bounding box center [189, 270] width 378 height 541
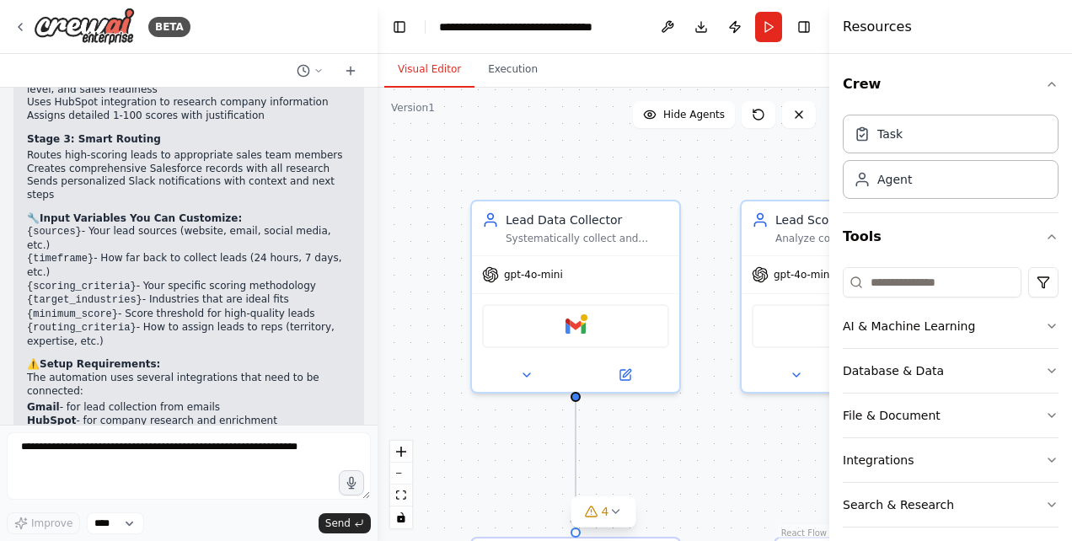
drag, startPoint x: 369, startPoint y: 122, endPoint x: 379, endPoint y: 353, distance: 231.2
click at [379, 353] on div ".deletable-edge-delete-btn { width: 20px; height: 20px; border: 0px solid #ffff…" at bounding box center [604, 314] width 452 height 453
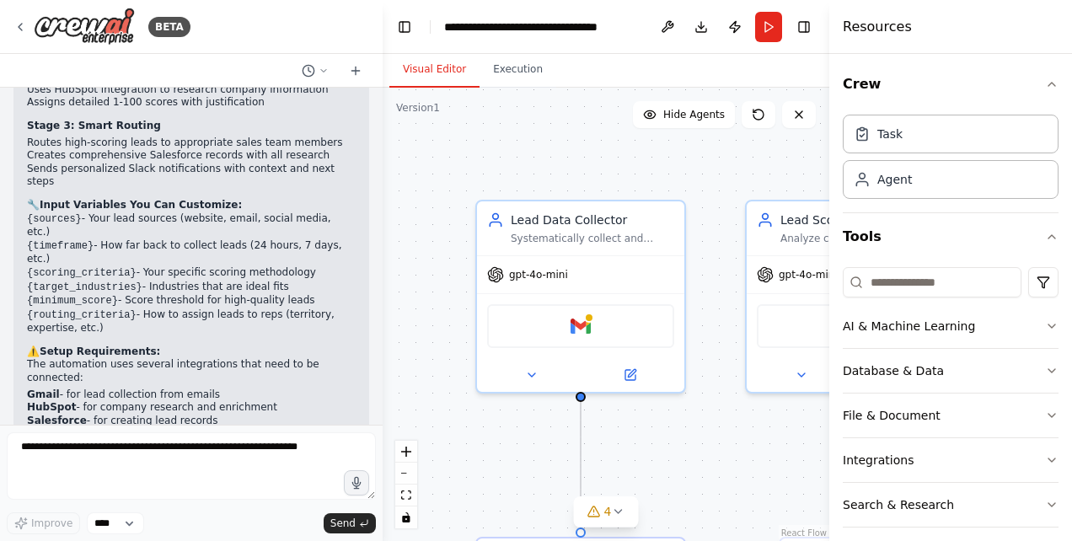
scroll to position [1572, 0]
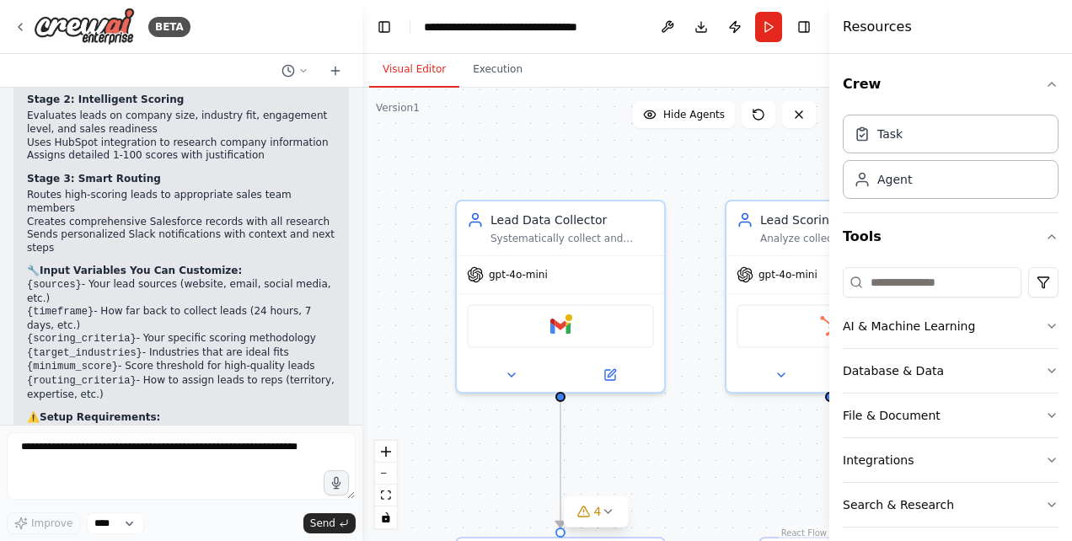
drag, startPoint x: 373, startPoint y: 357, endPoint x: 362, endPoint y: 156, distance: 201.7
click at [362, 156] on div "BETA Develop a crew that analyzes incoming sales leads from various sources (we…" at bounding box center [536, 270] width 1072 height 541
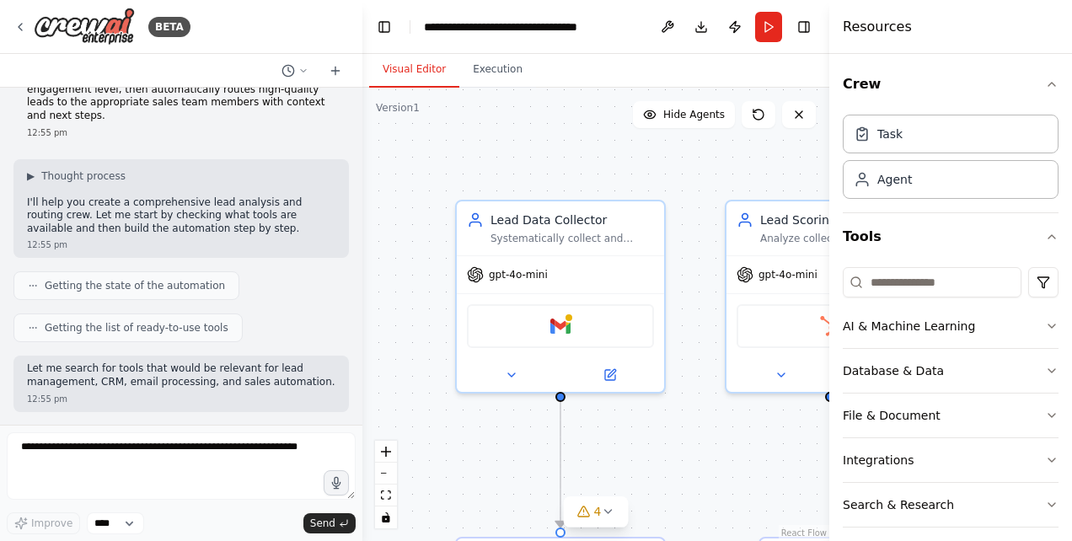
scroll to position [59, 0]
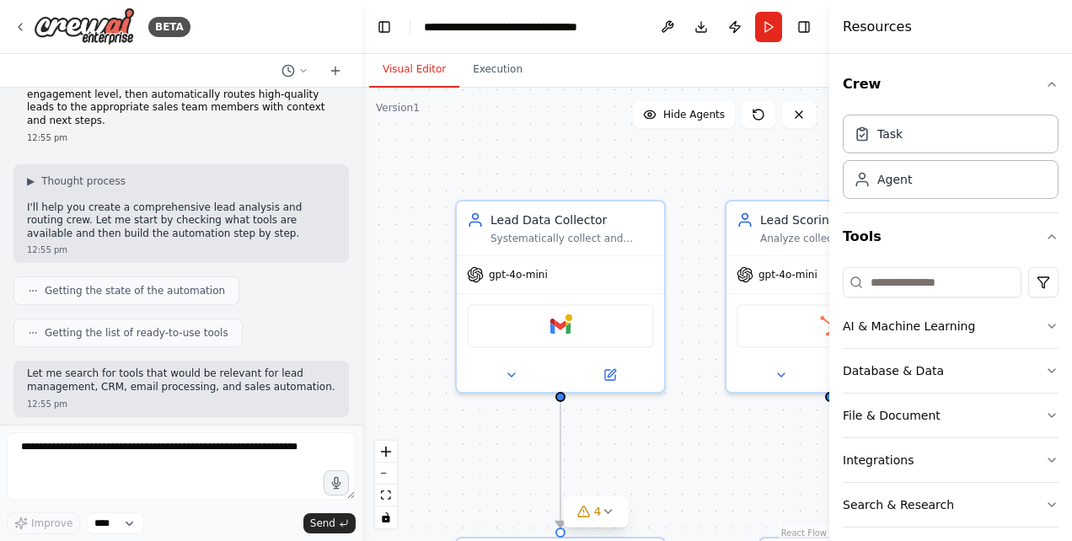
click at [486, 163] on div ".deletable-edge-delete-btn { width: 20px; height: 20px; border: 0px solid #ffff…" at bounding box center [595, 314] width 467 height 453
click at [21, 24] on icon at bounding box center [19, 26] width 13 height 13
